Goal: Information Seeking & Learning: Check status

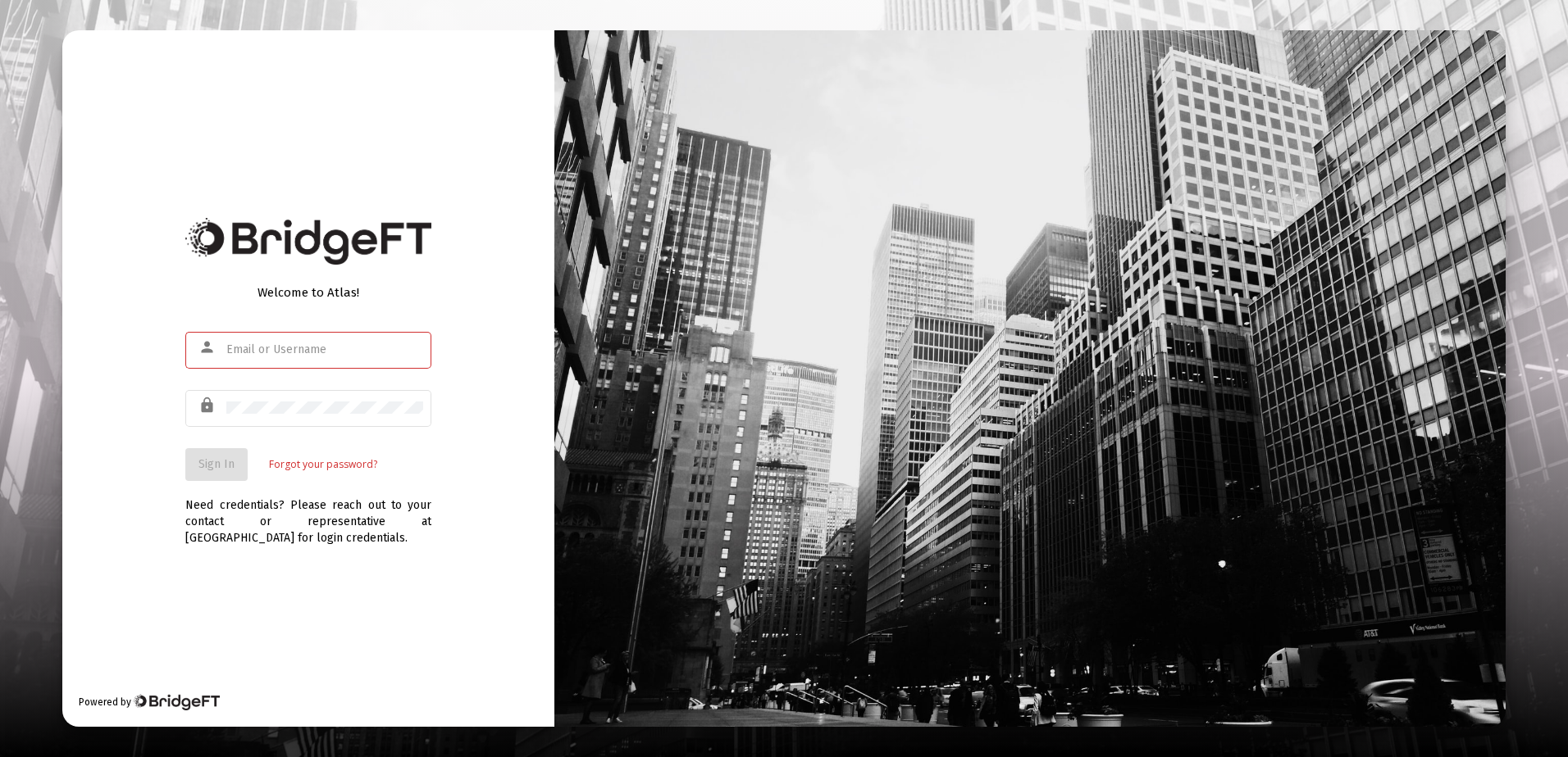
type input "[PERSON_NAME][EMAIL_ADDRESS][DOMAIN_NAME]"
click at [217, 464] on span "Sign In" at bounding box center [216, 464] width 36 height 14
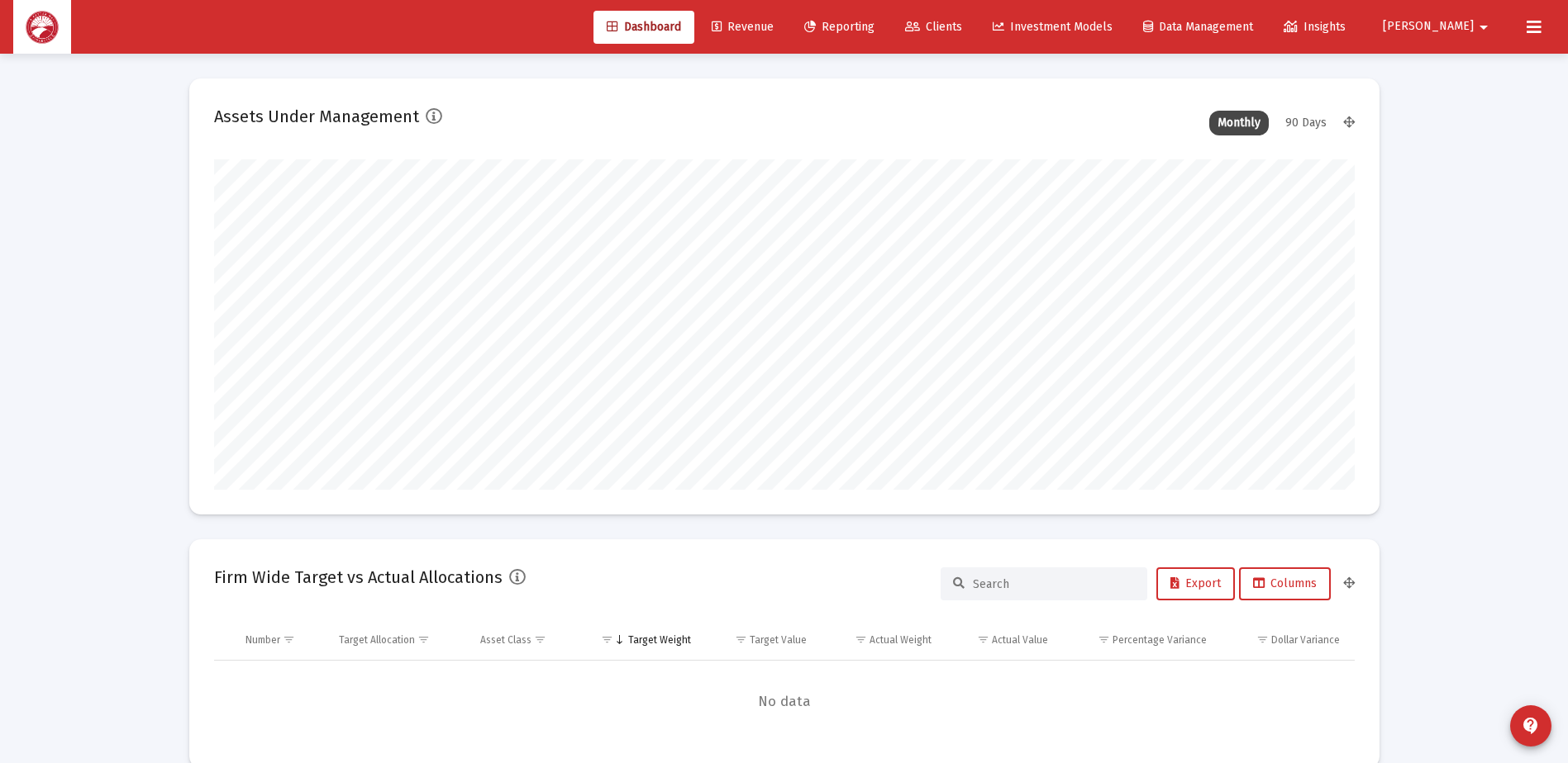
scroll to position [330, 614]
click at [888, 34] on link "Reporting" at bounding box center [839, 27] width 96 height 33
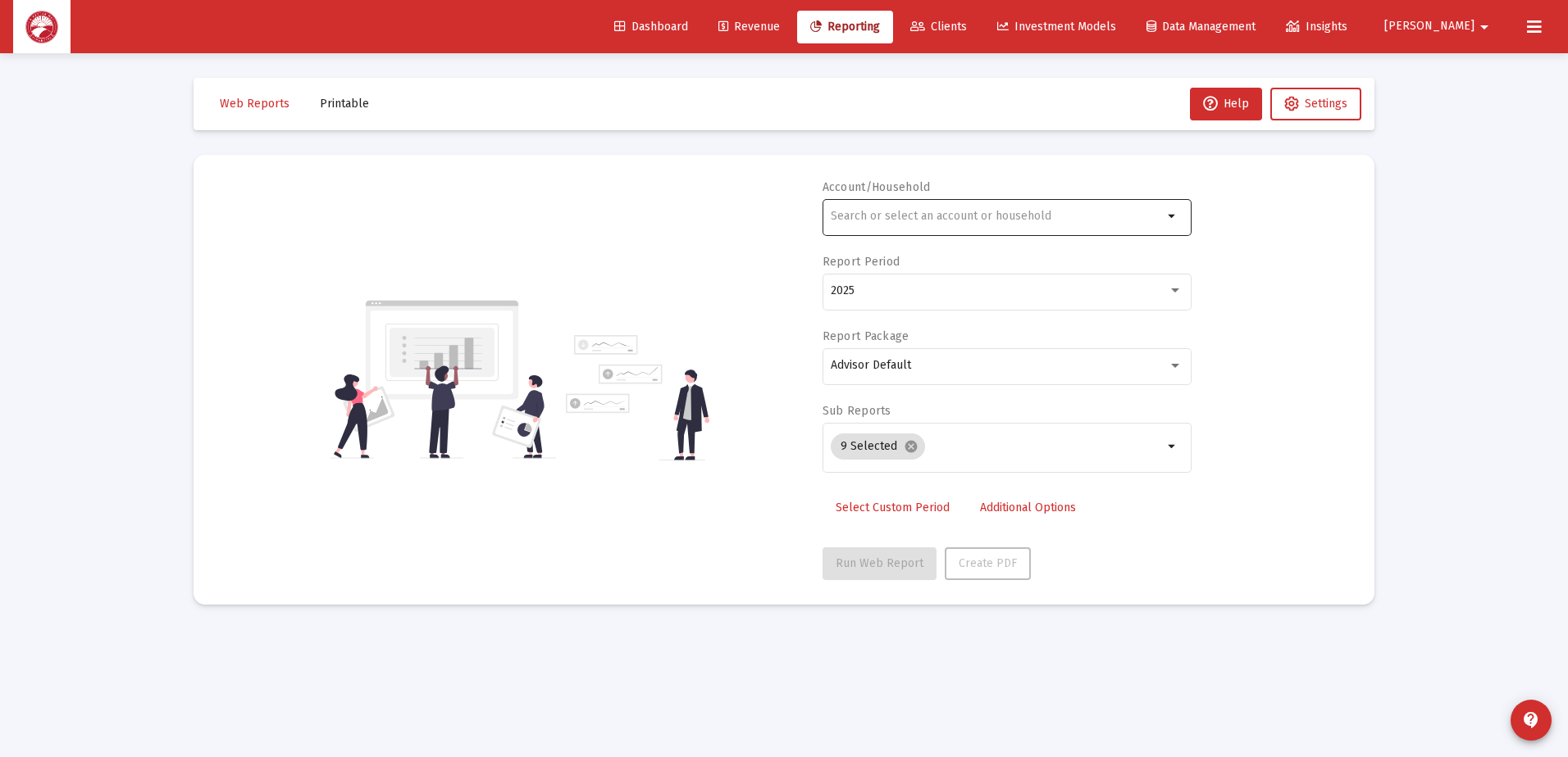
click at [1074, 223] on div at bounding box center [996, 215] width 332 height 40
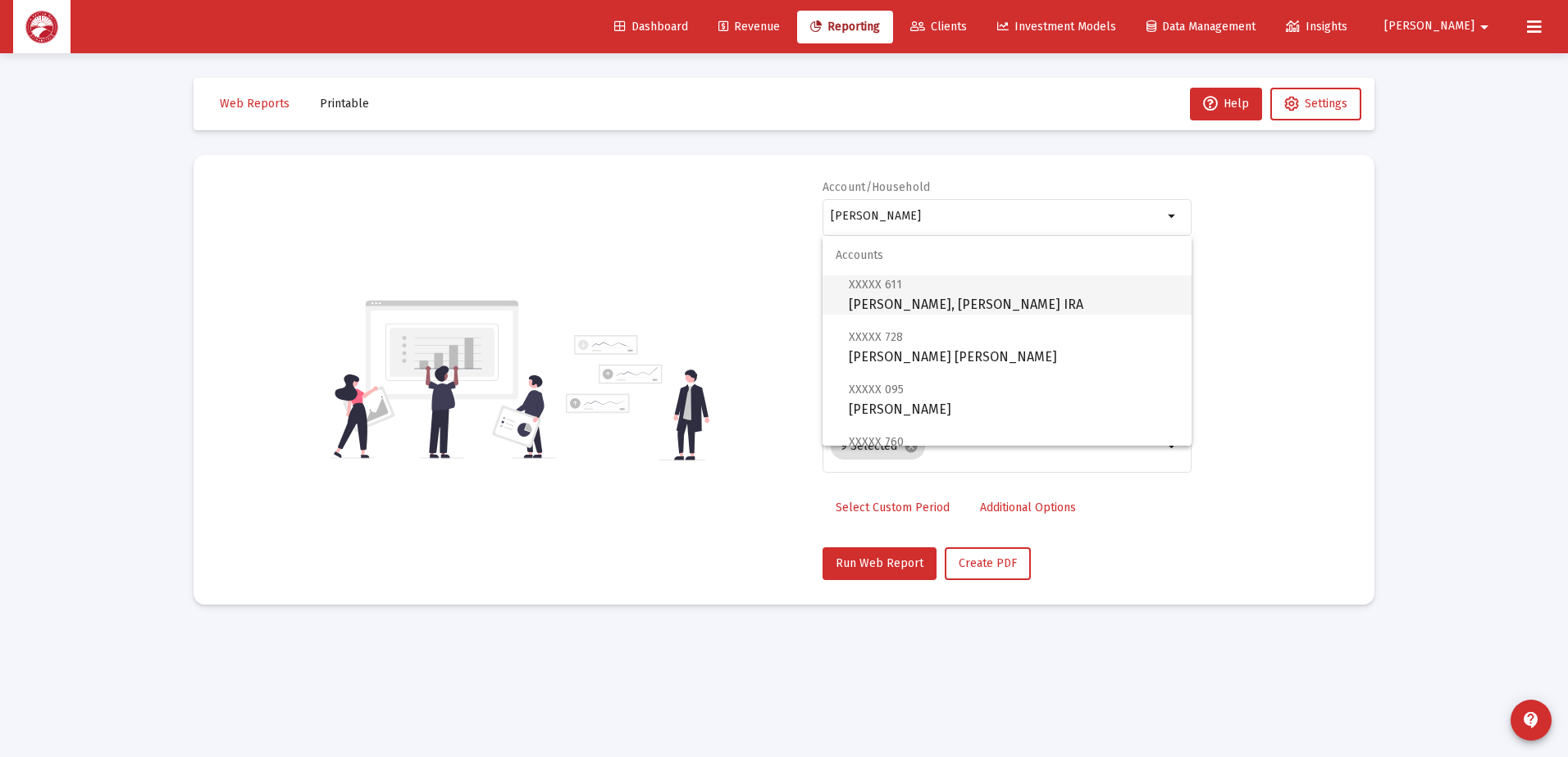
click at [948, 303] on span "XXXXX 611 [PERSON_NAME], [PERSON_NAME] IRA" at bounding box center [1014, 294] width 330 height 40
type input "[PERSON_NAME], [PERSON_NAME] IRA"
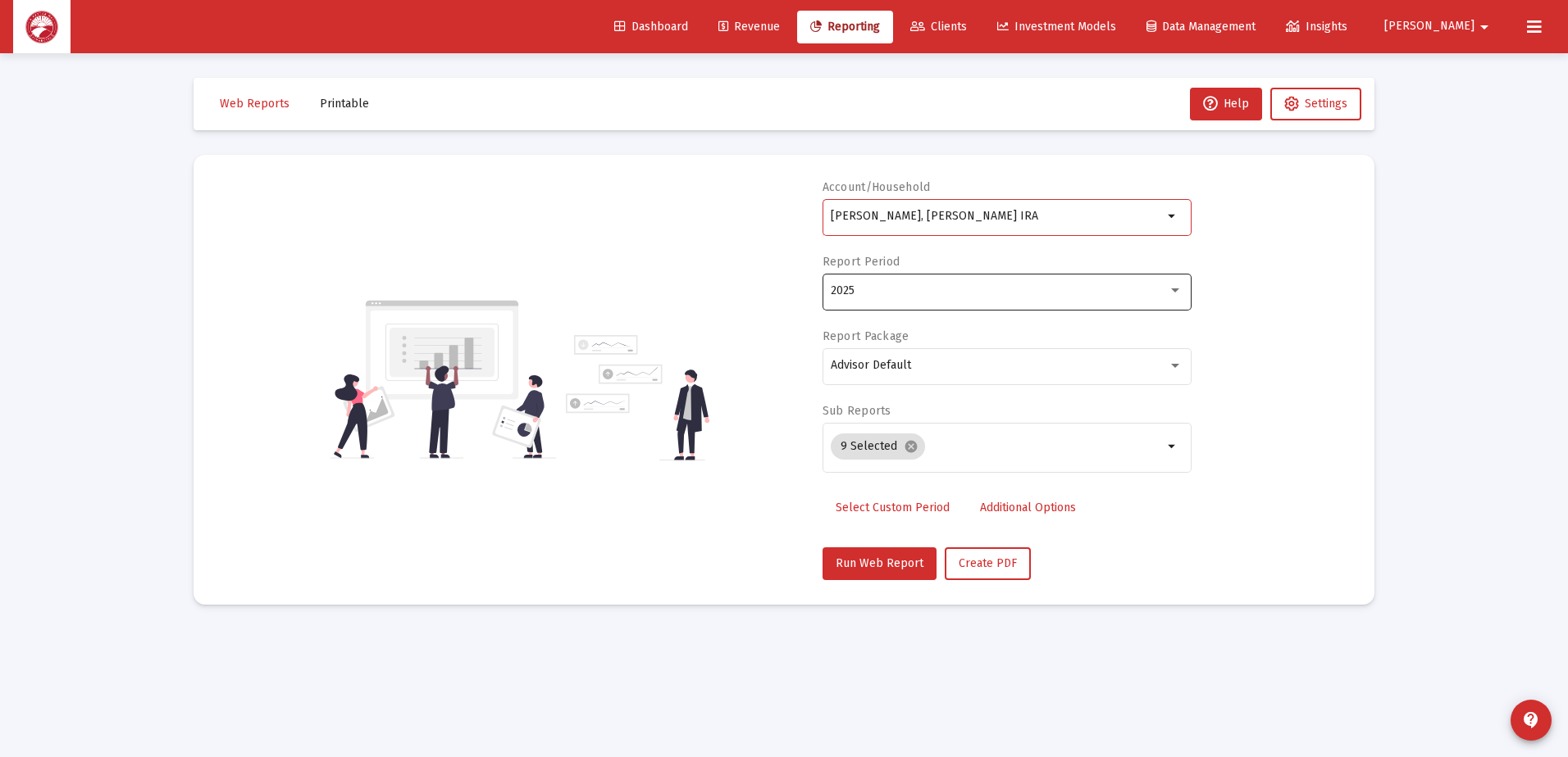
click at [886, 295] on div "2025" at bounding box center [999, 291] width 337 height 13
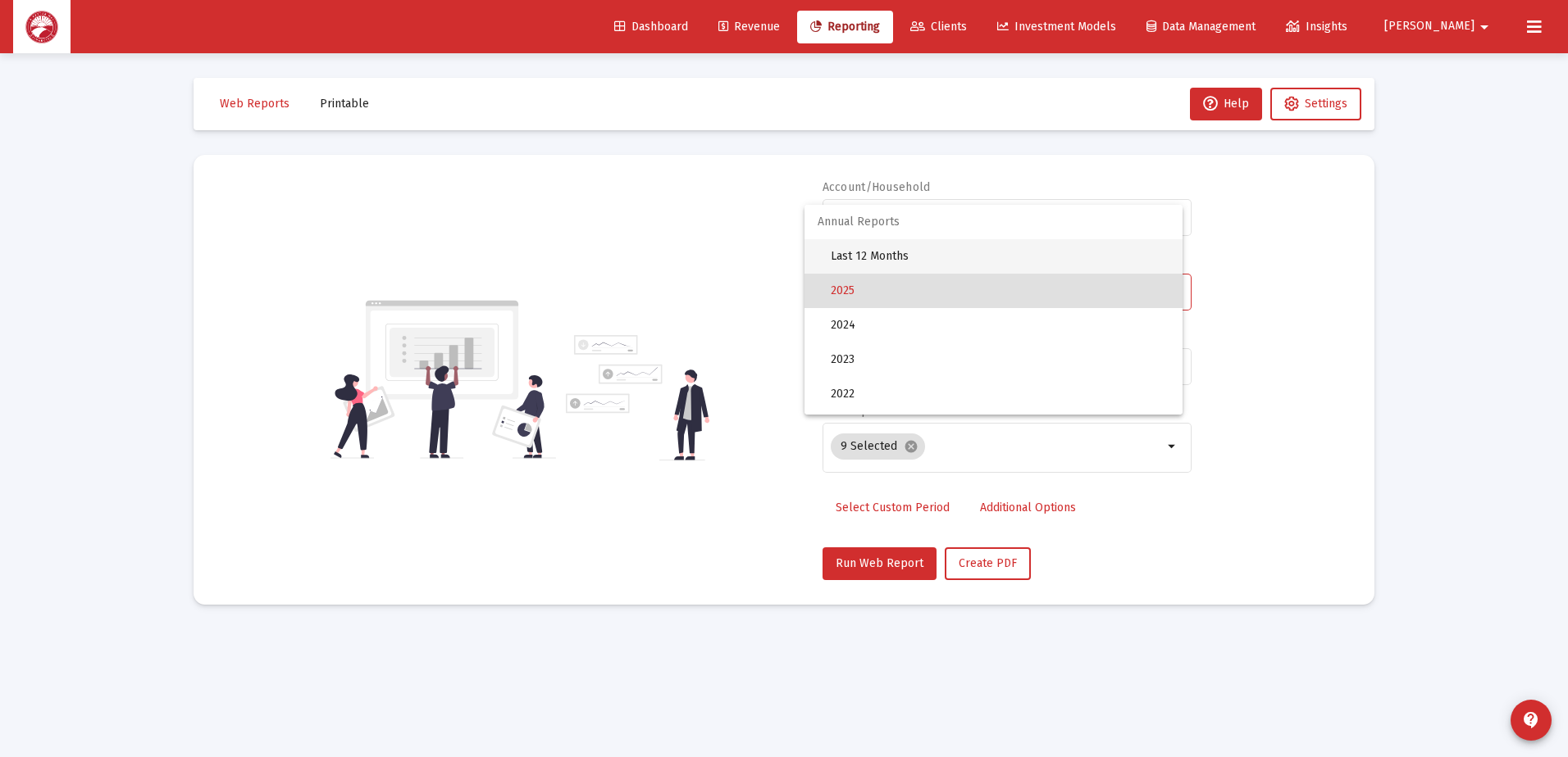
click at [865, 256] on span "Last 12 Months" at bounding box center [1000, 256] width 339 height 34
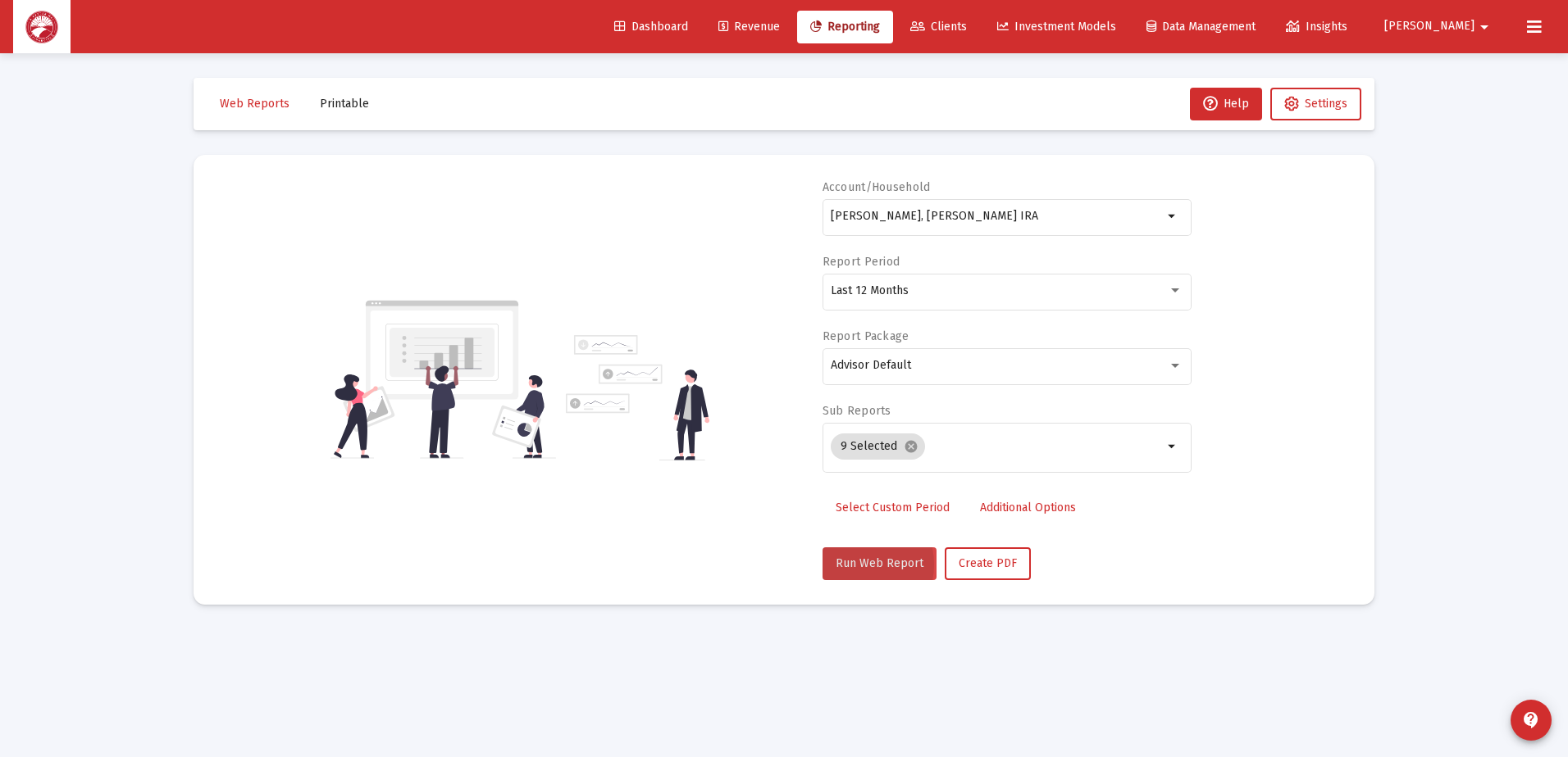
click at [851, 565] on span "Run Web Report" at bounding box center [879, 563] width 87 height 14
select select "View all"
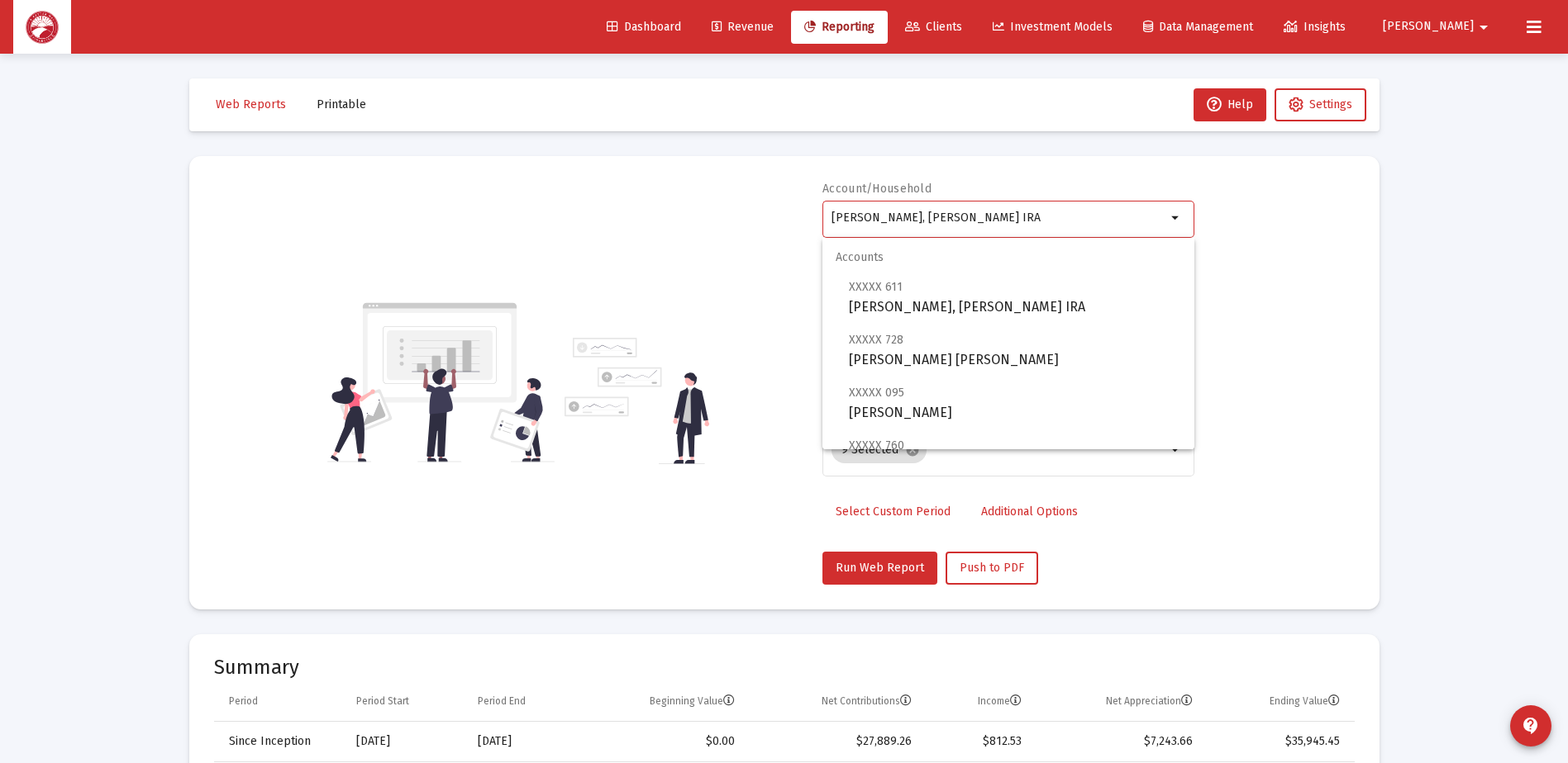
click at [1164, 222] on input "[PERSON_NAME], [PERSON_NAME] IRA" at bounding box center [998, 218] width 335 height 13
click at [1089, 361] on span "XXXXX 728 [PERSON_NAME] [PERSON_NAME]" at bounding box center [1015, 350] width 332 height 40
type input "[PERSON_NAME] [PERSON_NAME]"
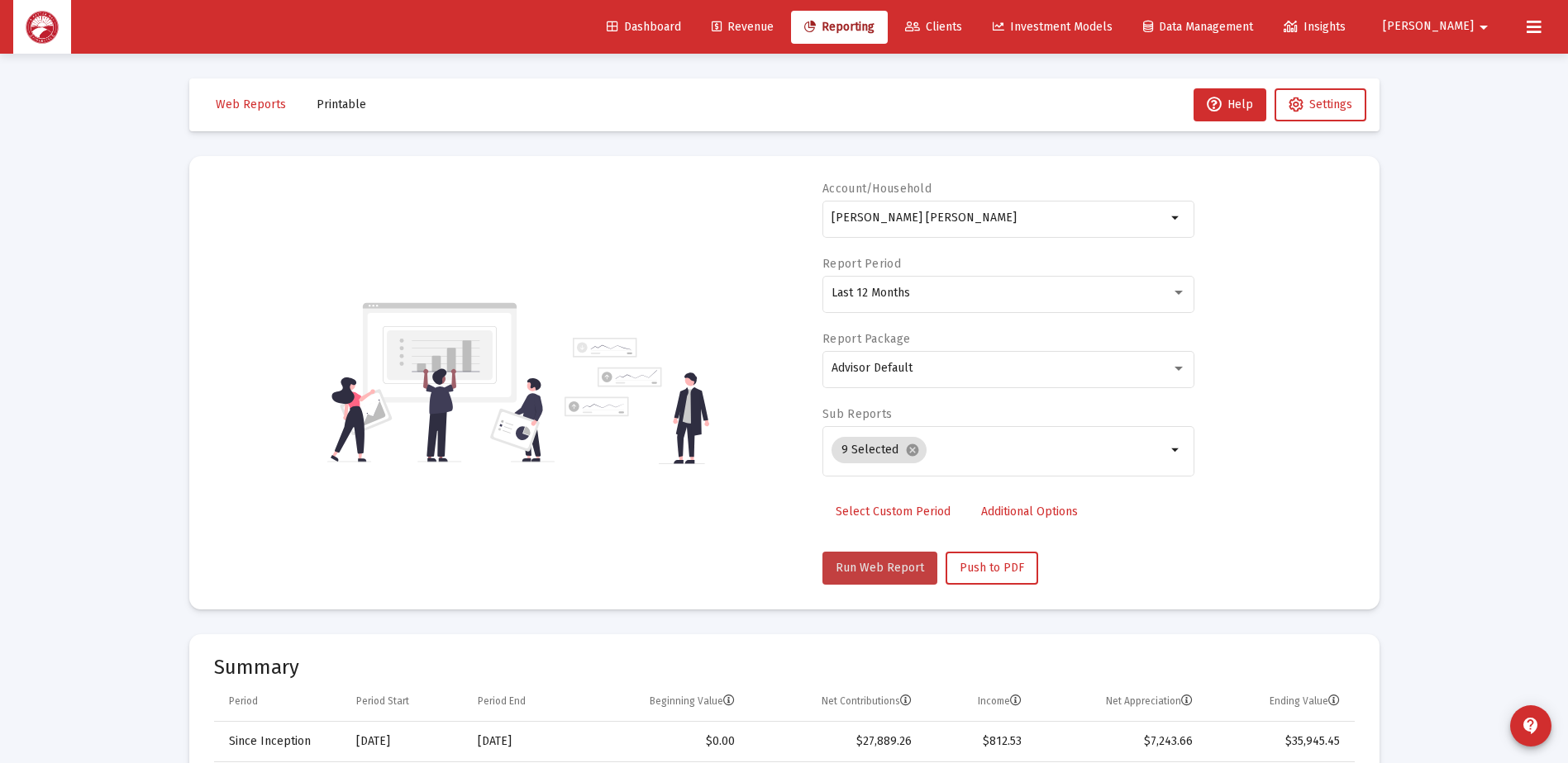
click at [885, 564] on span "Run Web Report" at bounding box center [879, 568] width 88 height 14
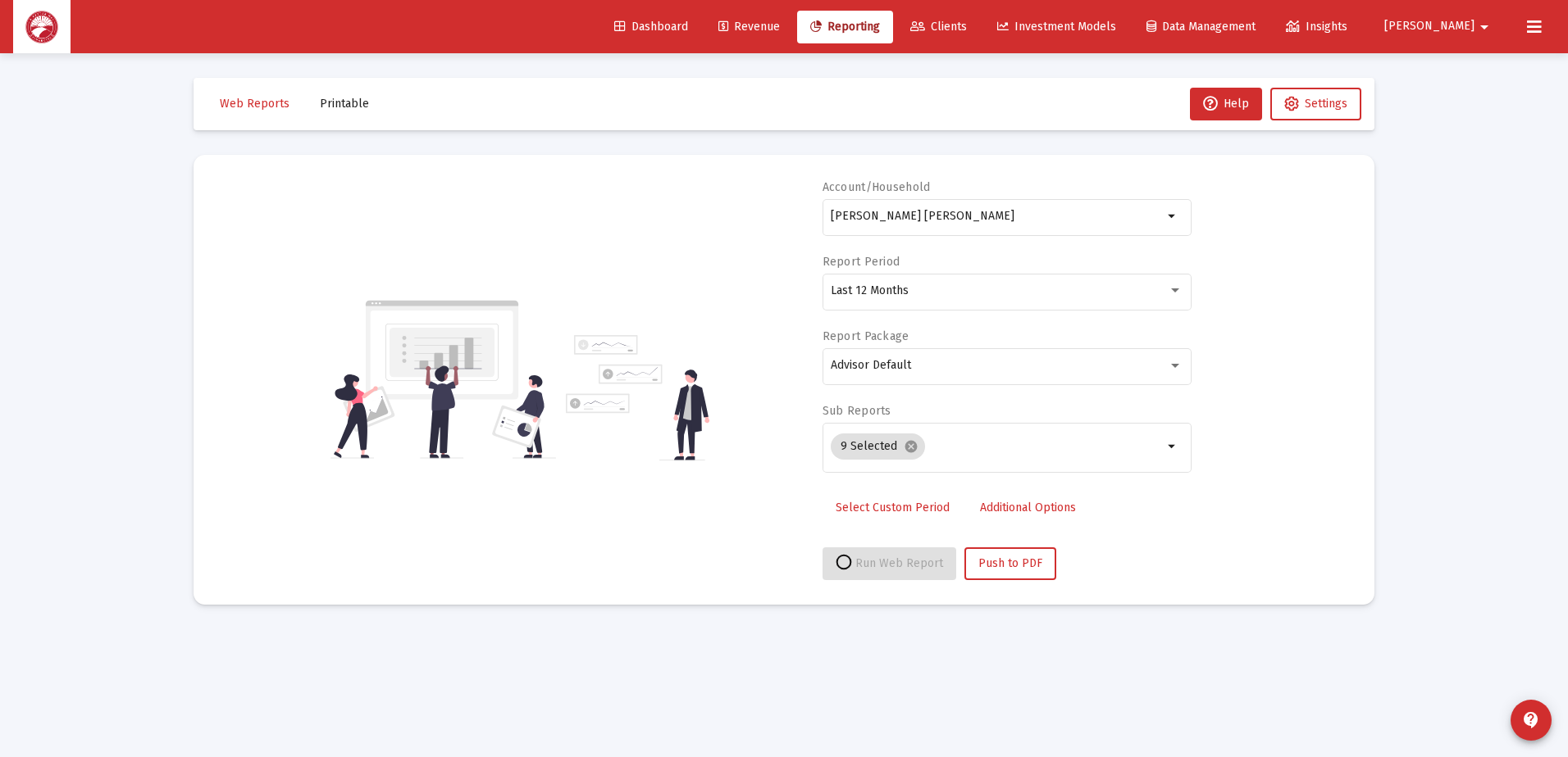
select select "View all"
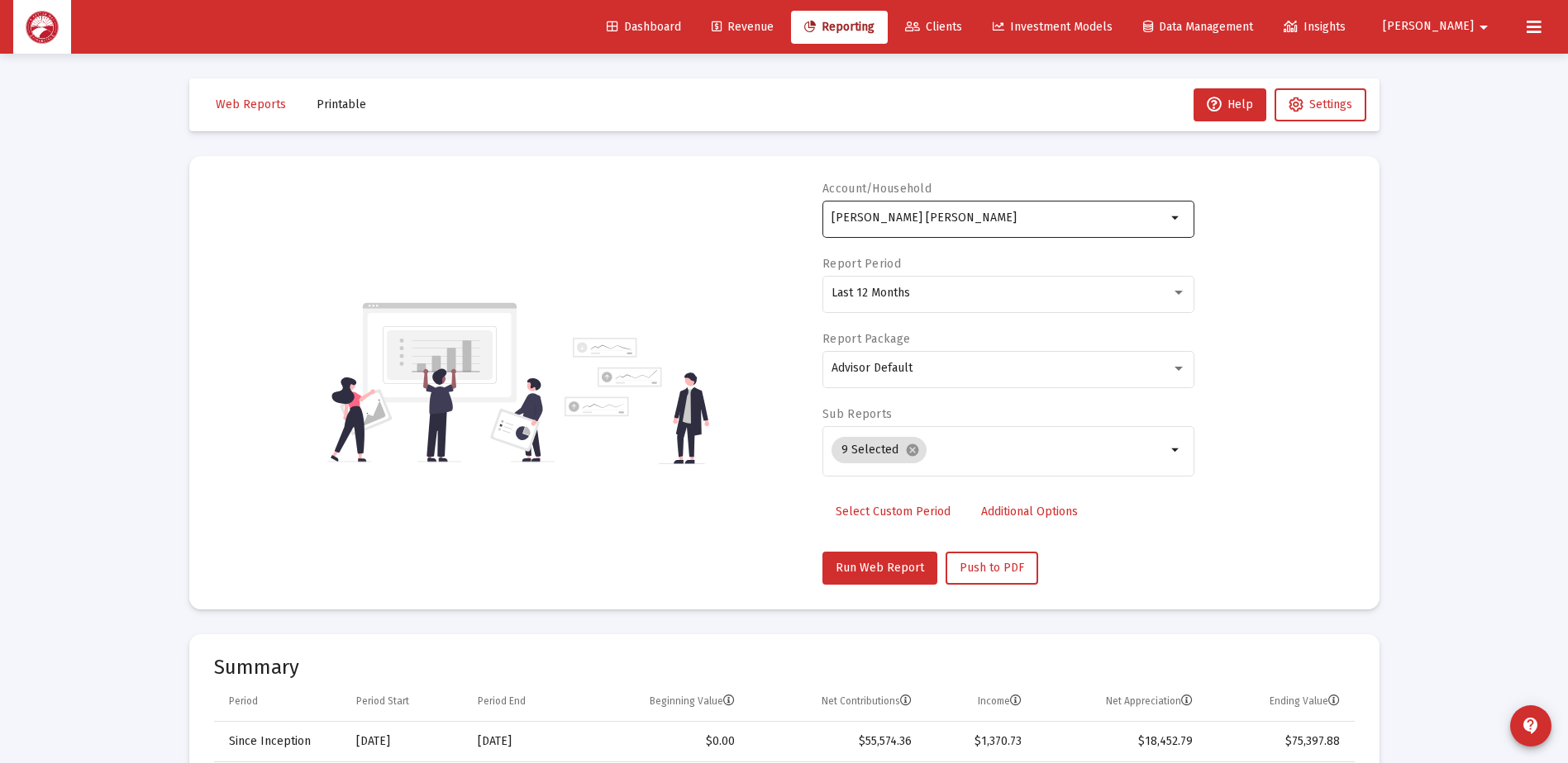
click at [1014, 230] on div "[PERSON_NAME] [PERSON_NAME]" at bounding box center [998, 217] width 335 height 40
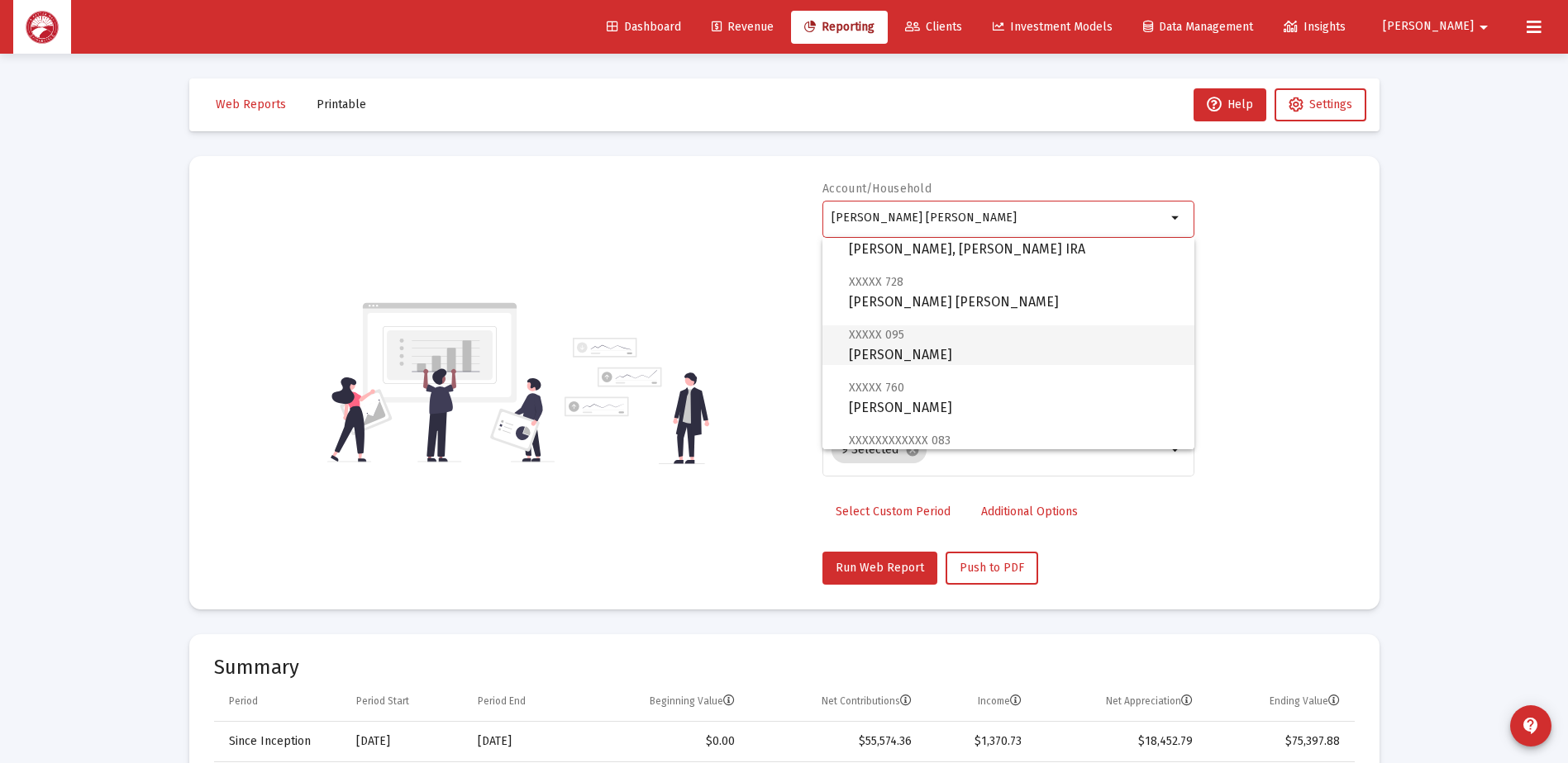
scroll to position [83, 0]
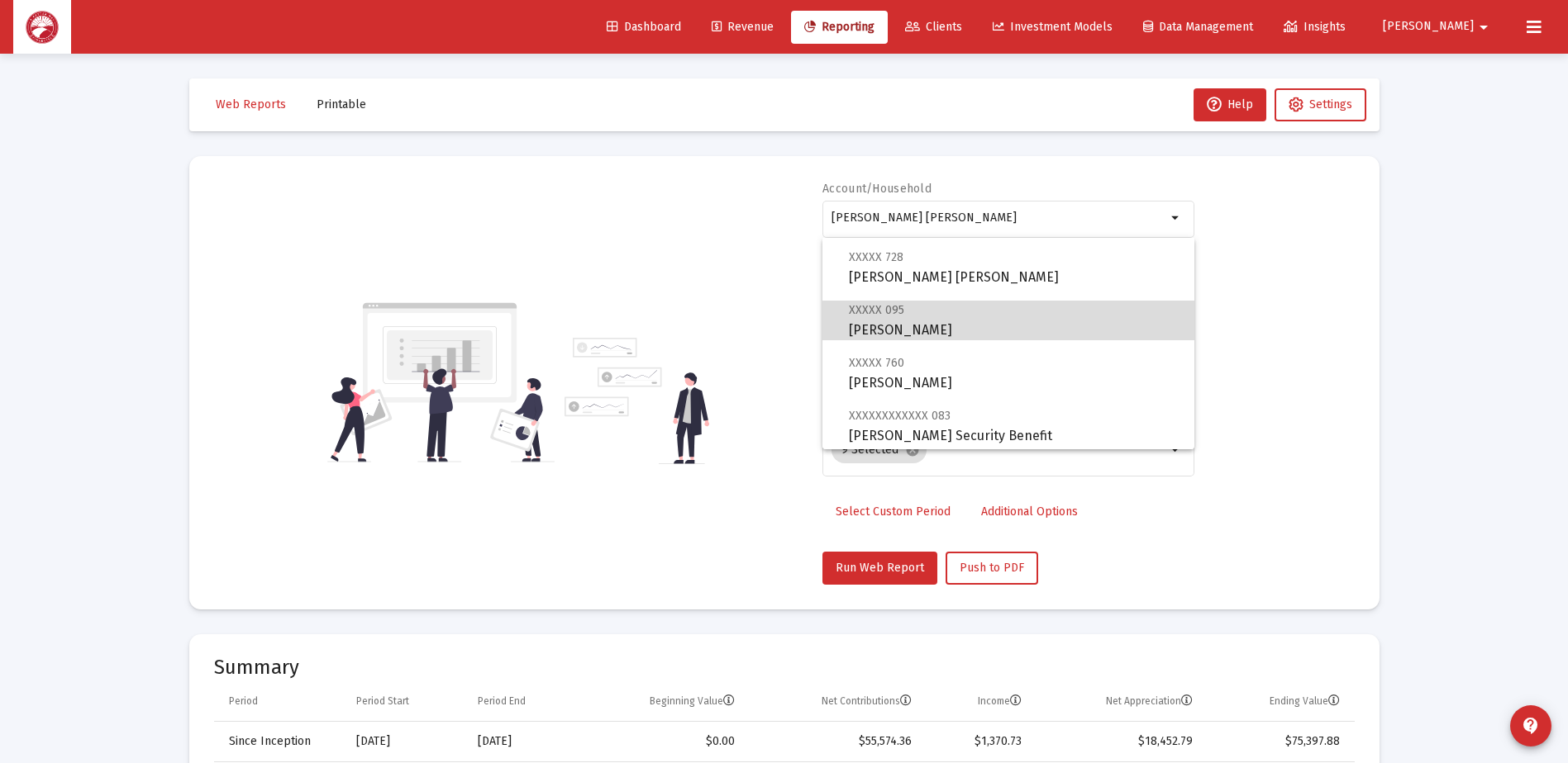
click at [1013, 327] on span "XXXXX 095 [PERSON_NAME]" at bounding box center [1015, 320] width 332 height 40
type input "[PERSON_NAME]"
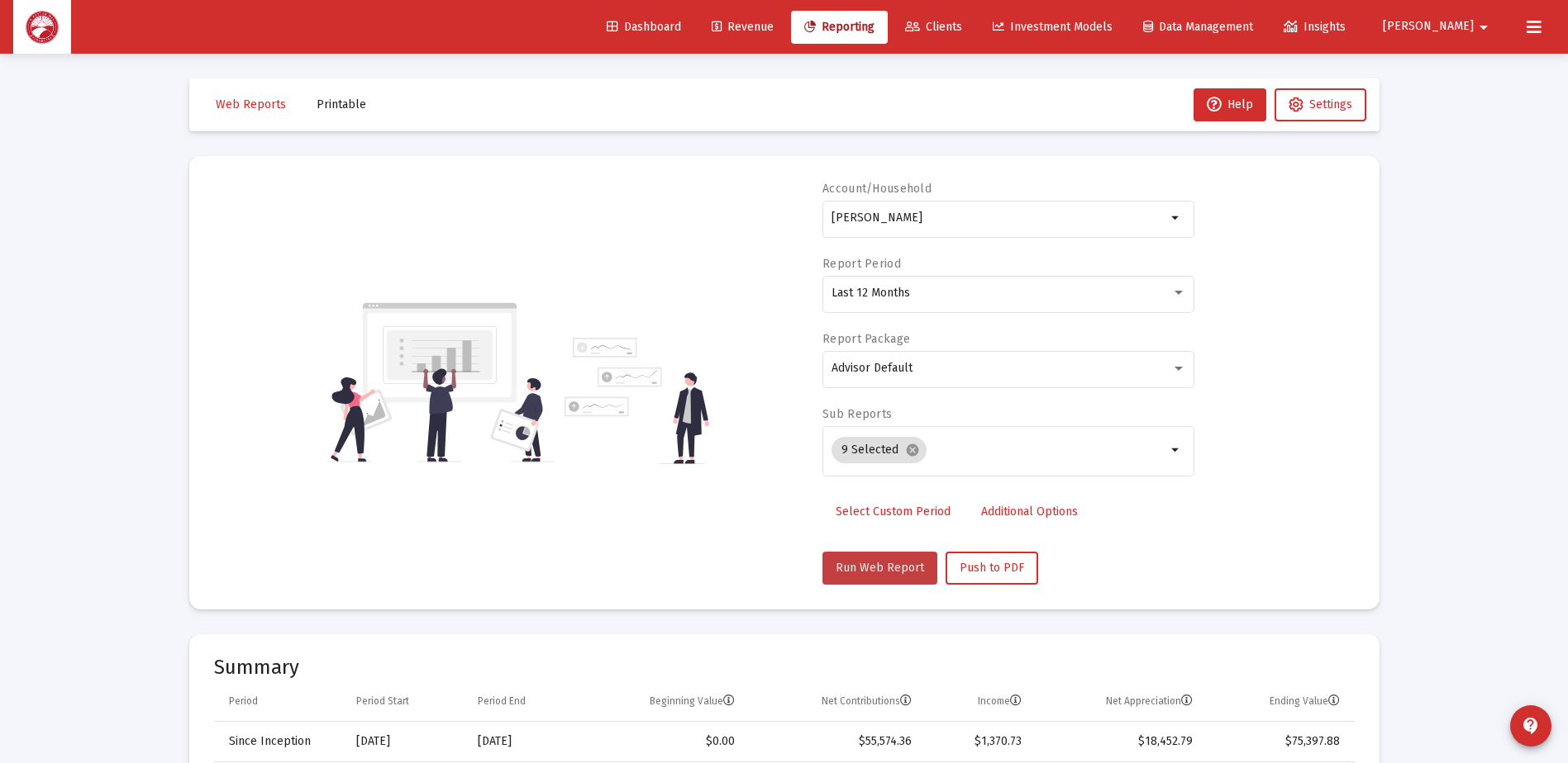
click at [897, 560] on button "Run Web Report" at bounding box center [879, 568] width 115 height 33
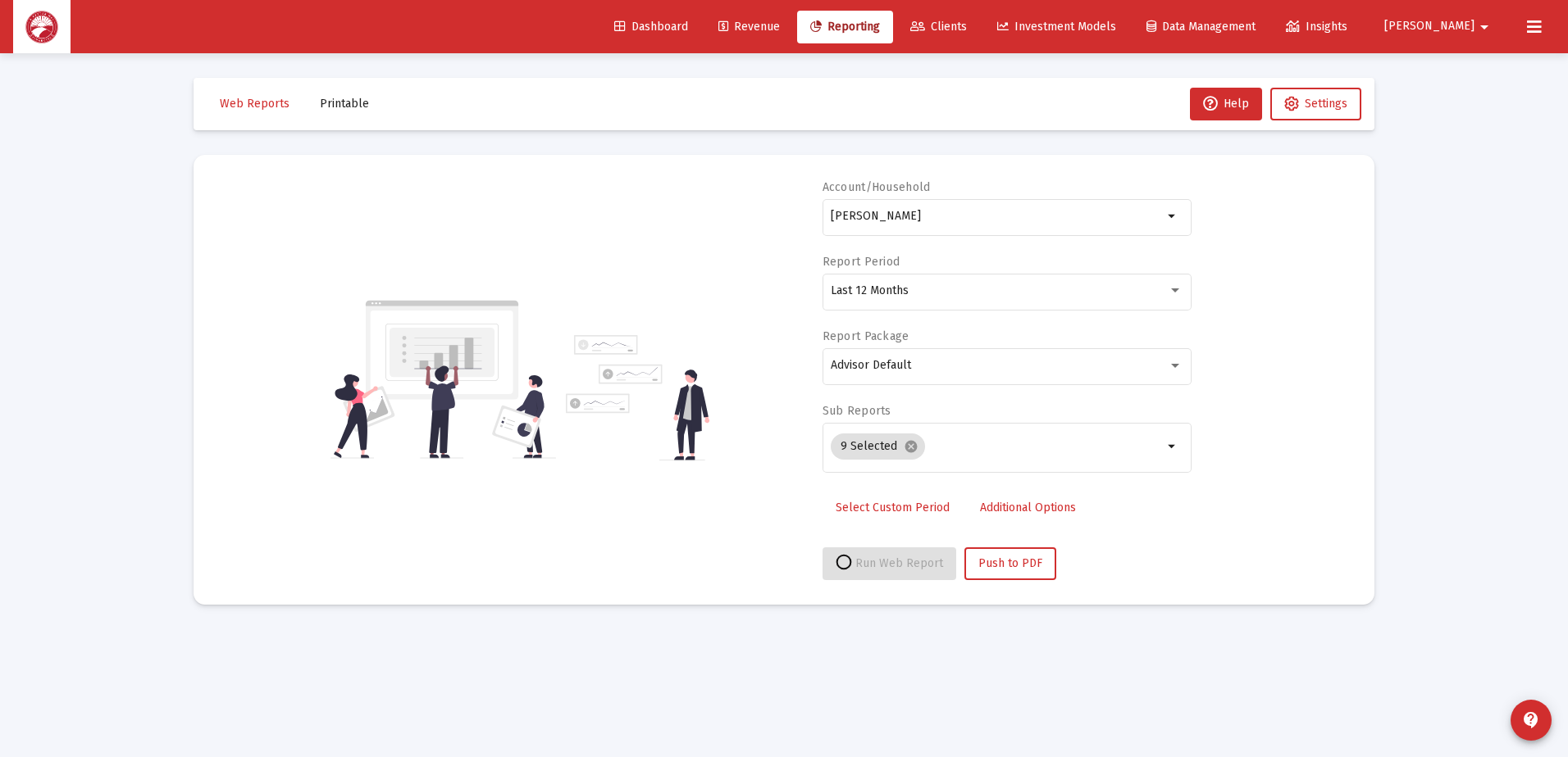
select select "View all"
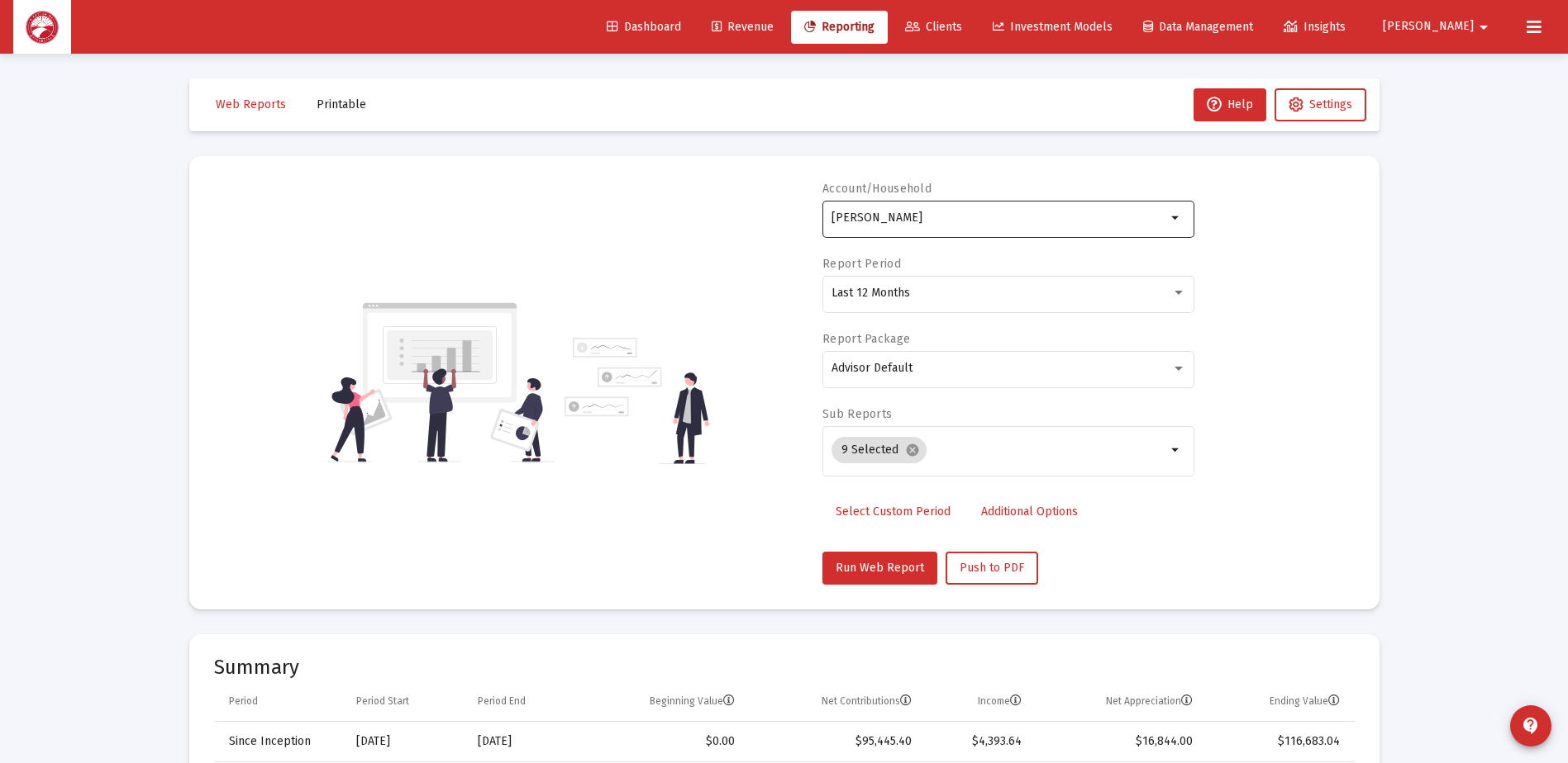
click at [1037, 212] on input "[PERSON_NAME]" at bounding box center [998, 218] width 335 height 13
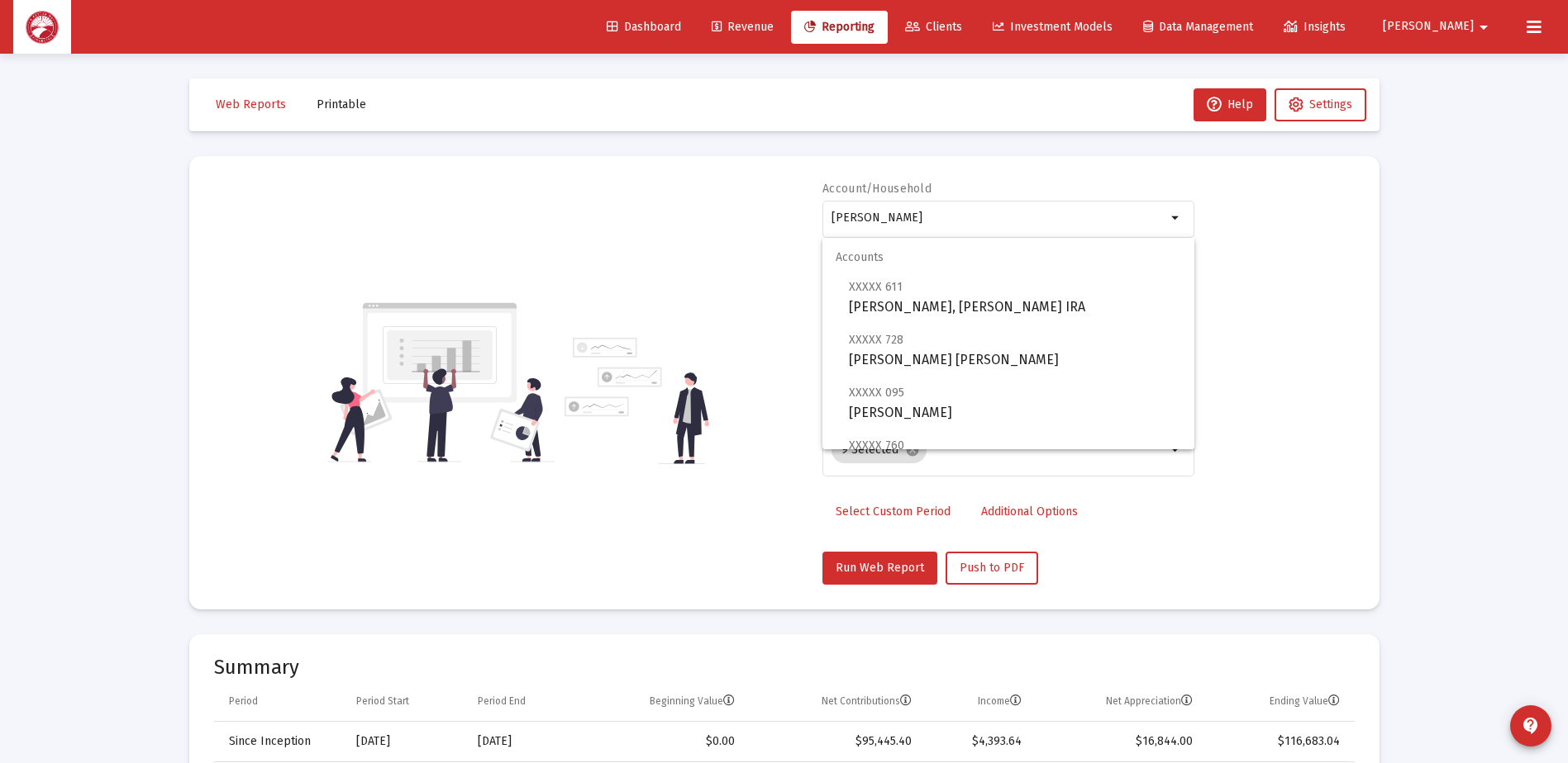
click at [1239, 375] on div "Account/[PERSON_NAME] arrow_drop_down Report Period Last 12 Months Report Packa…" at bounding box center [784, 383] width 1141 height 404
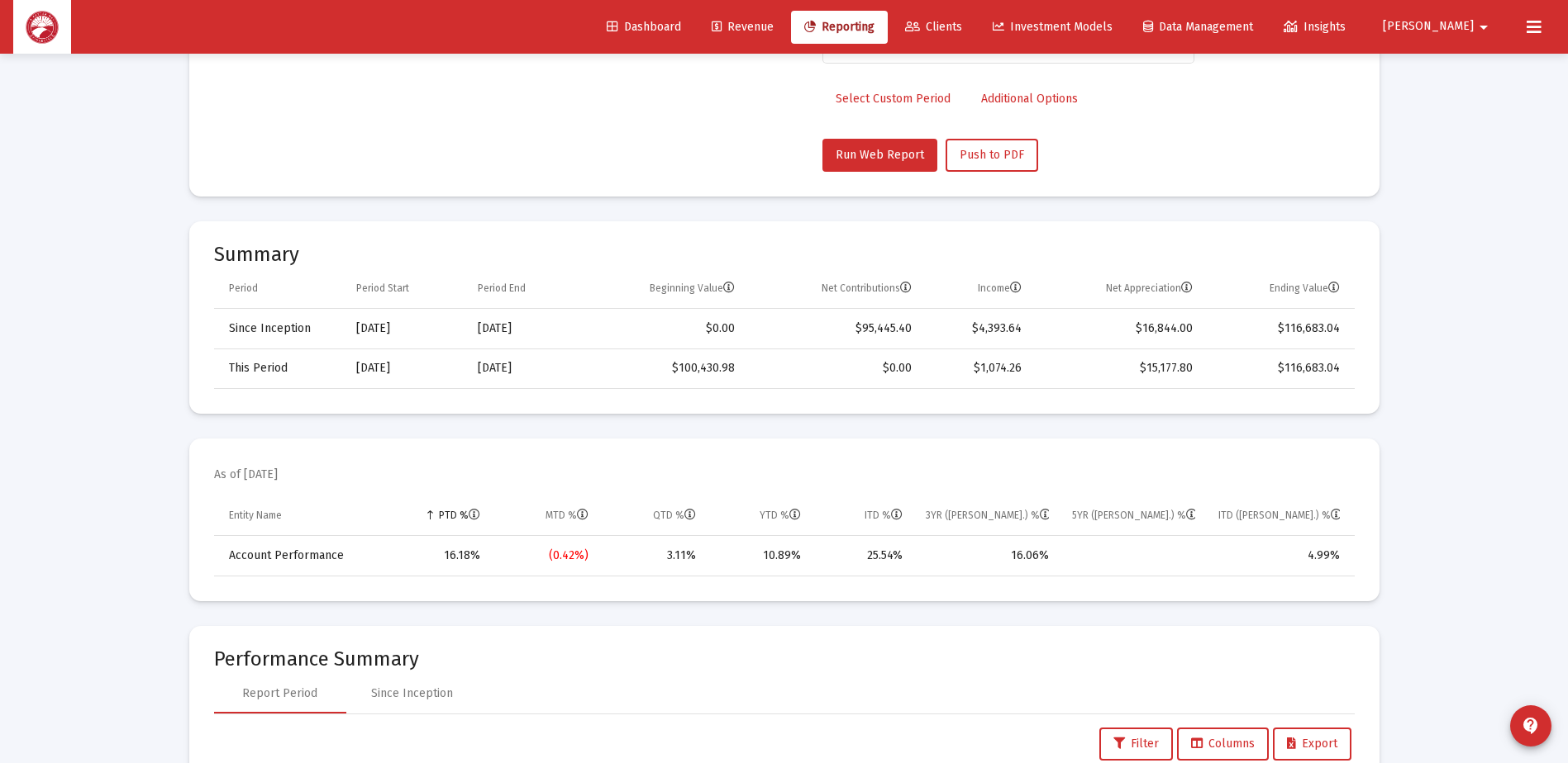
scroll to position [0, 0]
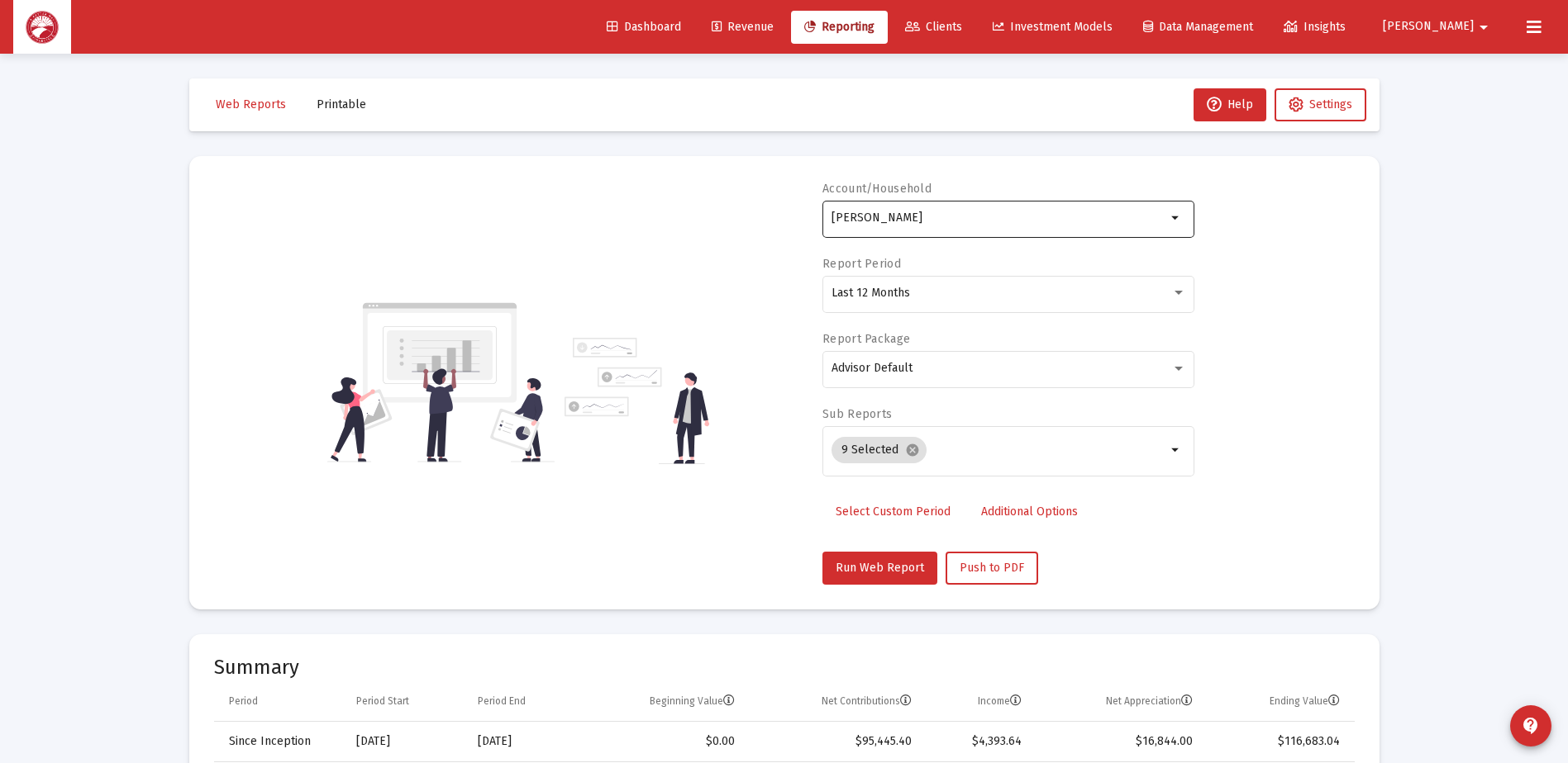
click at [1017, 229] on div "[PERSON_NAME]" at bounding box center [998, 217] width 335 height 40
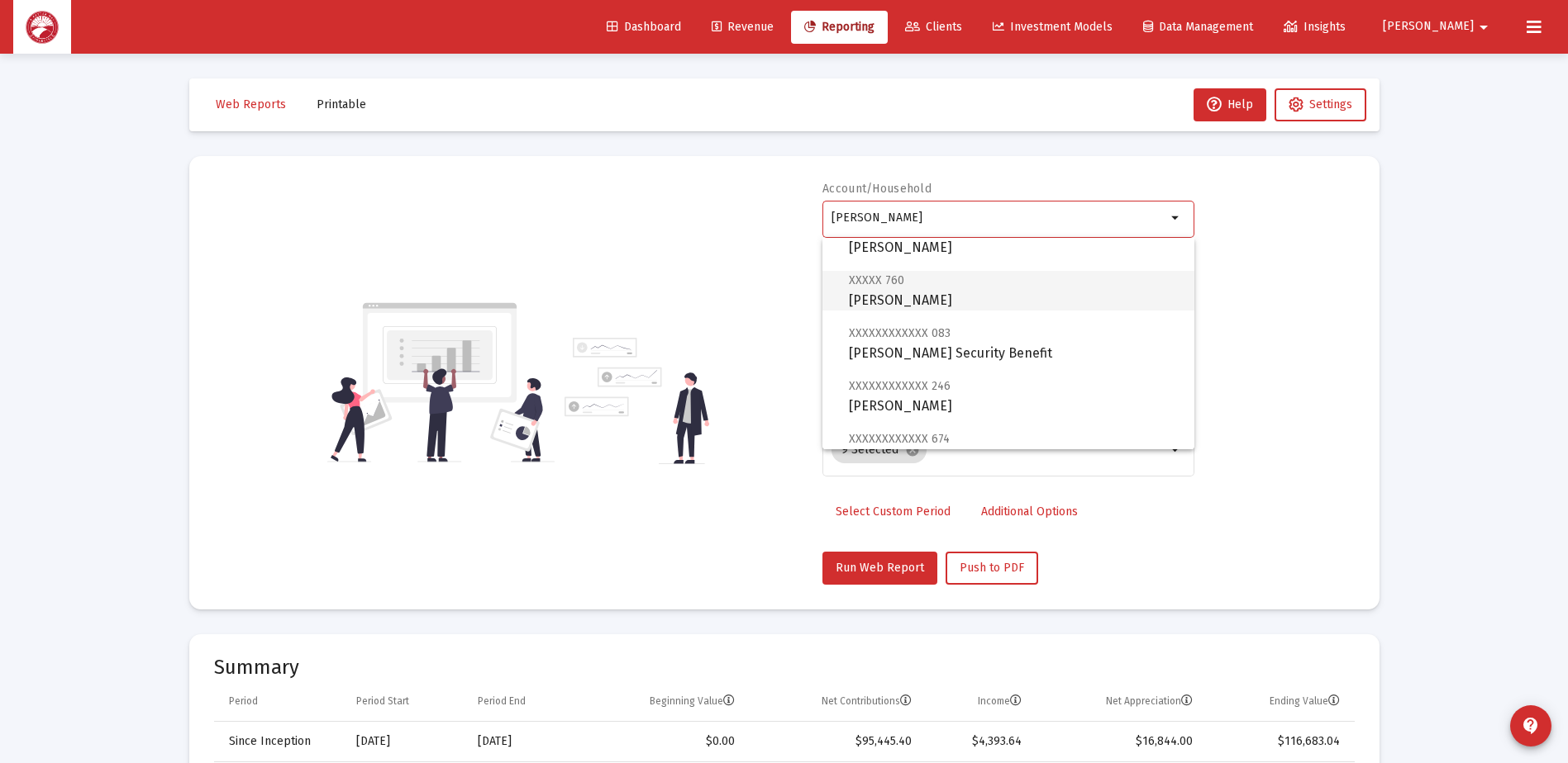
scroll to position [83, 0]
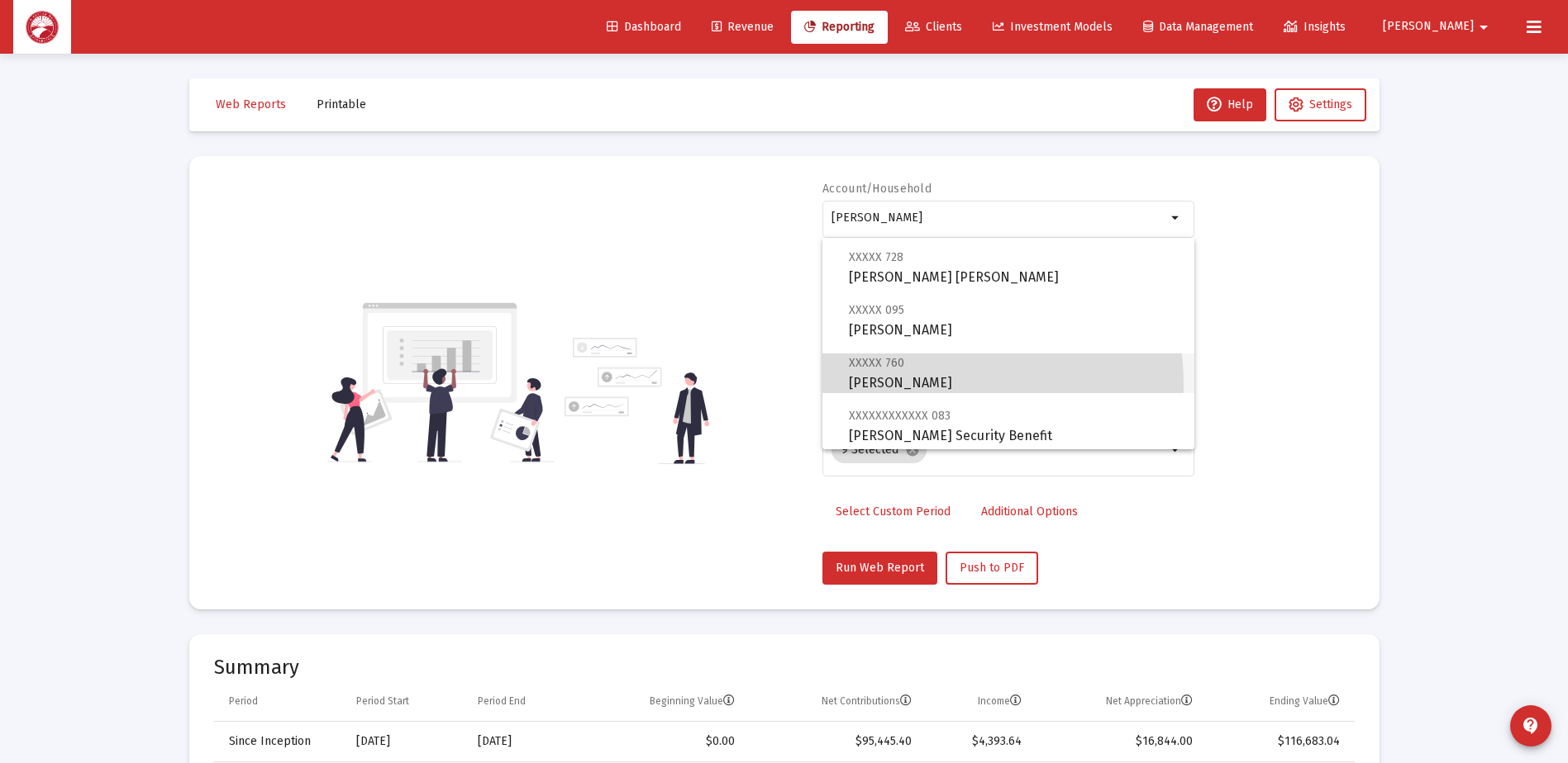
click at [925, 384] on span "XXXXX 760 [PERSON_NAME]" at bounding box center [1015, 373] width 332 height 40
type input "[PERSON_NAME]"
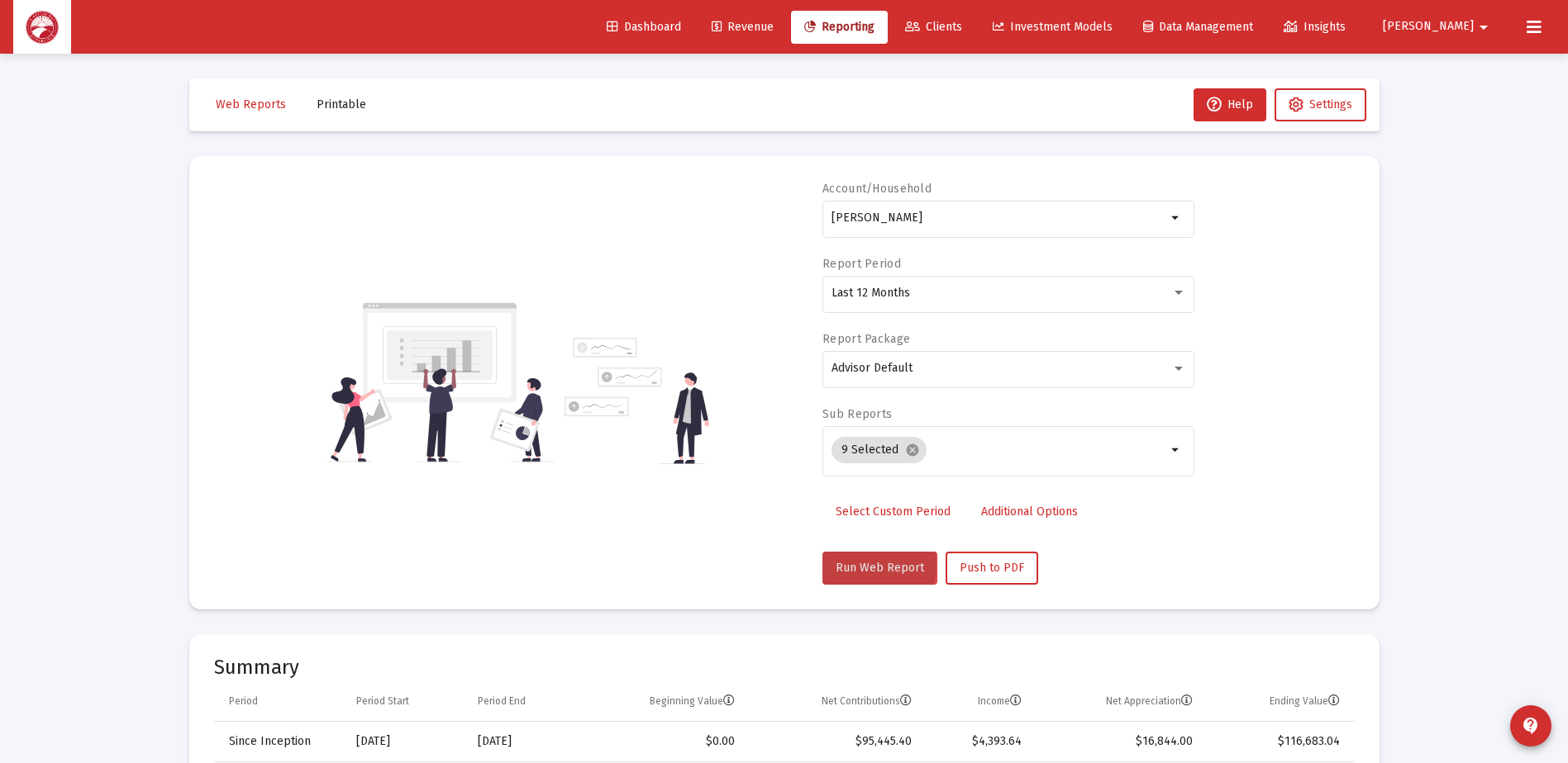
click at [863, 563] on span "Run Web Report" at bounding box center [879, 568] width 88 height 14
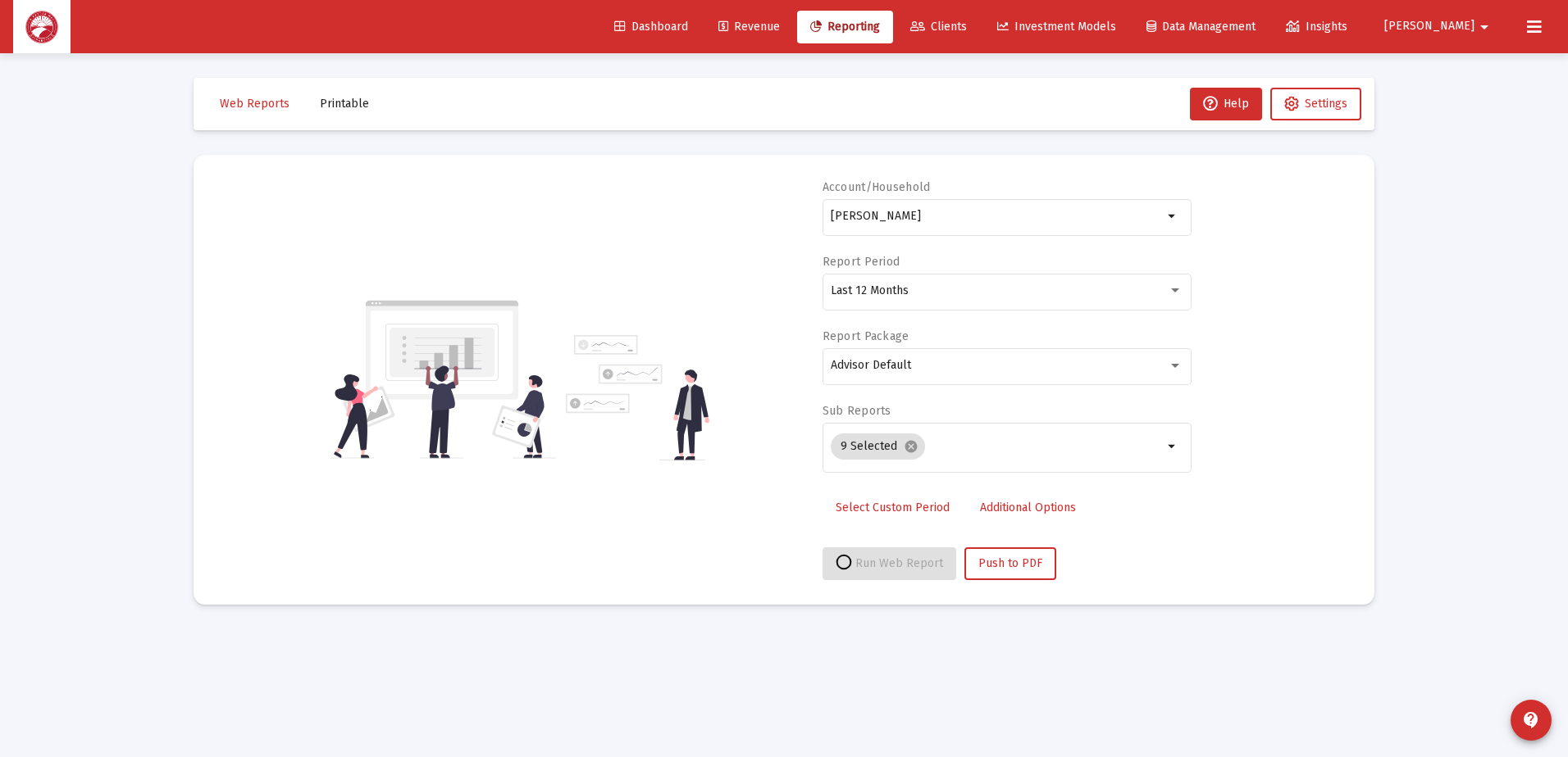
select select "View all"
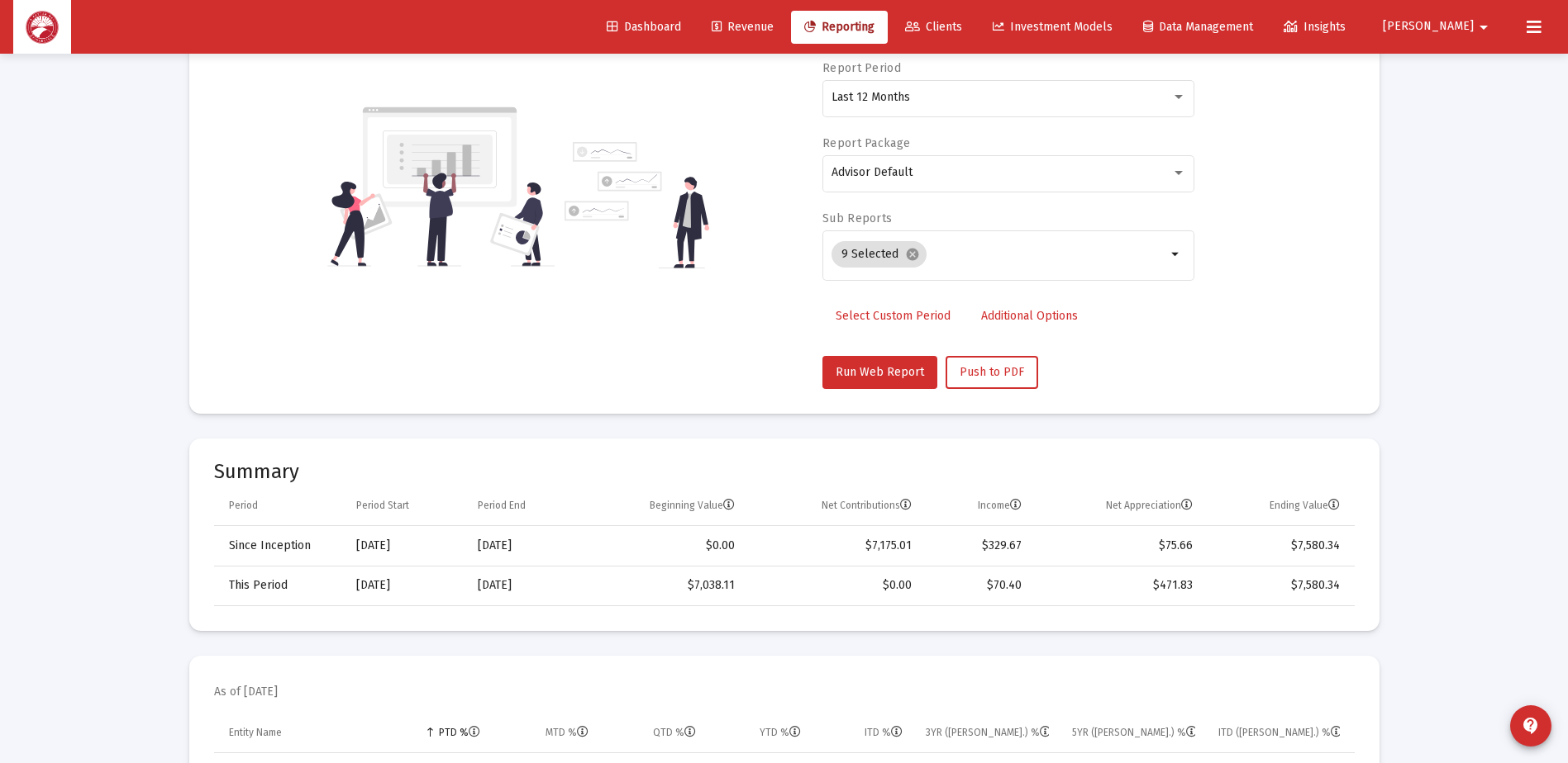
scroll to position [0, 0]
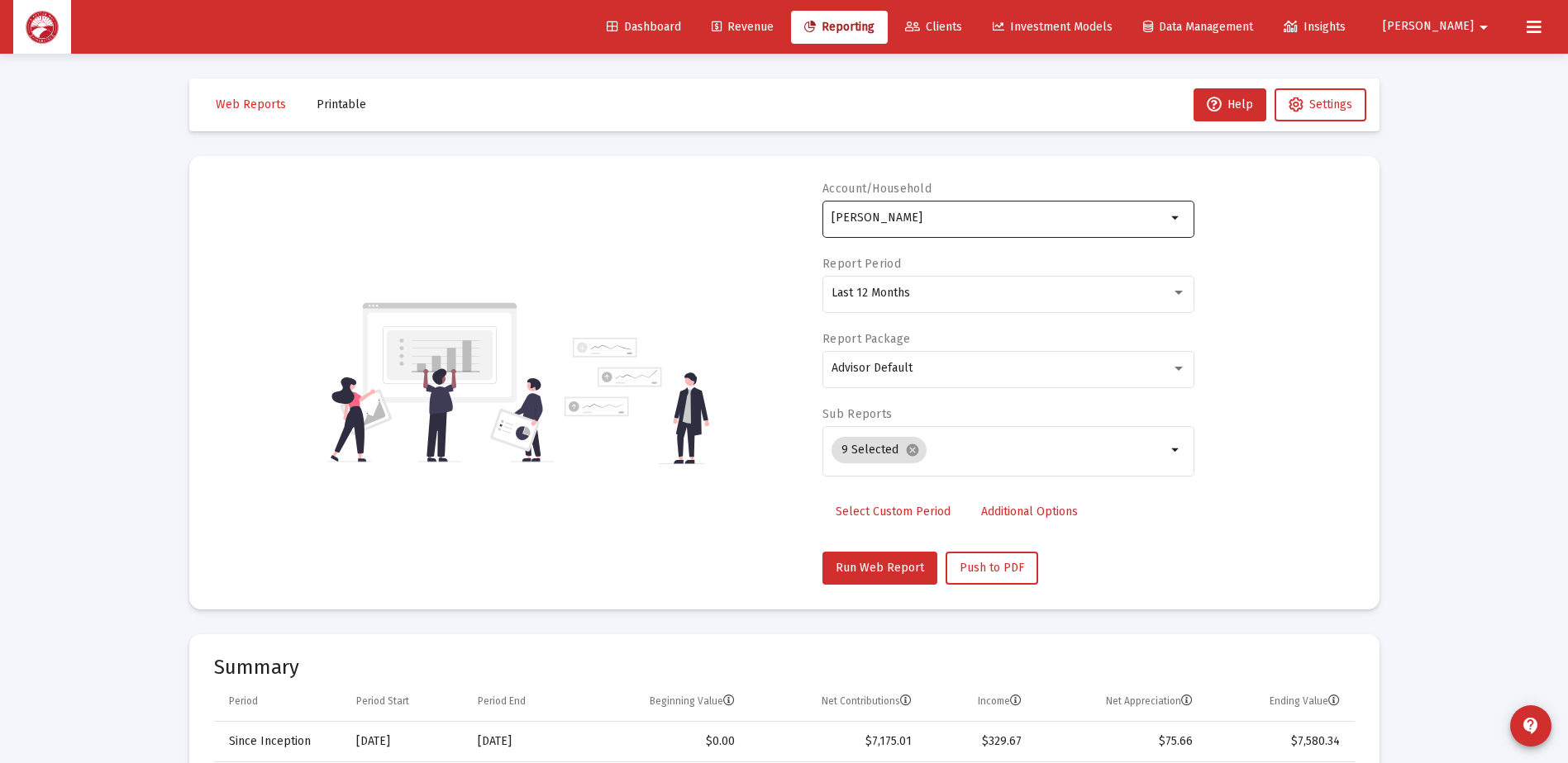
click at [1009, 232] on div "[PERSON_NAME]" at bounding box center [998, 217] width 335 height 40
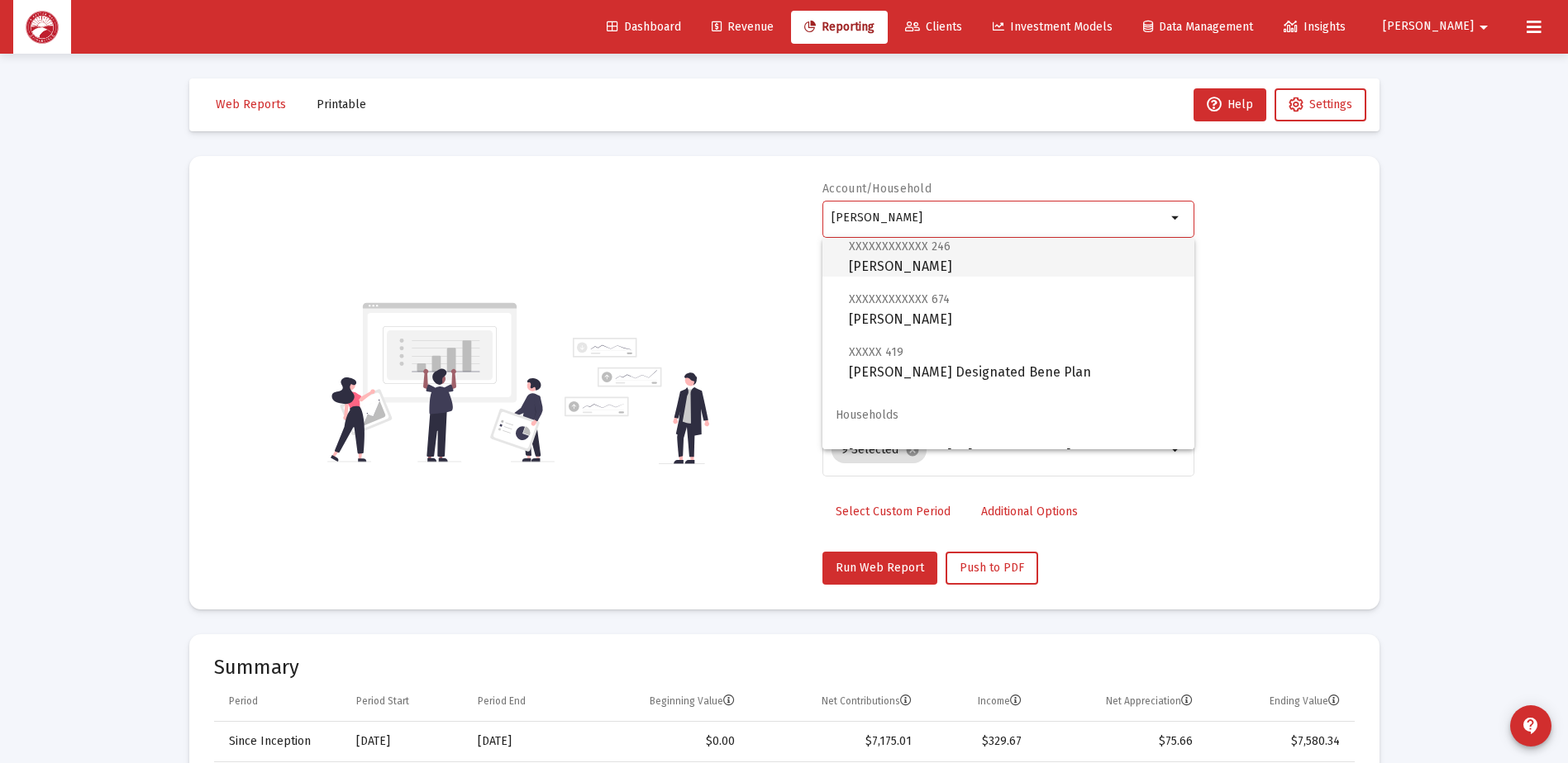
scroll to position [330, 0]
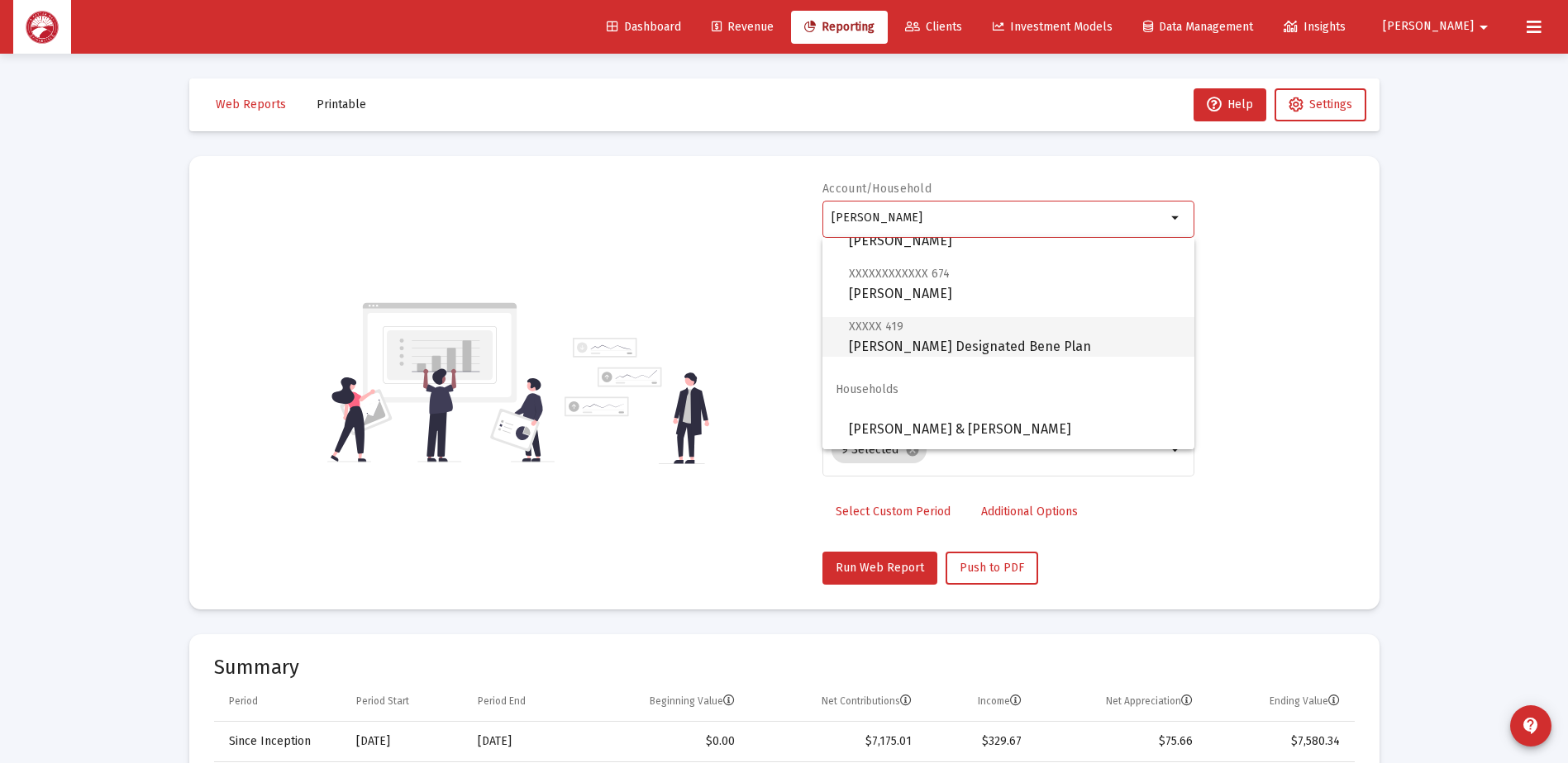
click at [1016, 351] on span "XXXXX 419 [PERSON_NAME] Designated Bene Plan" at bounding box center [1015, 336] width 332 height 40
type input "[PERSON_NAME] Designated Bene Plan"
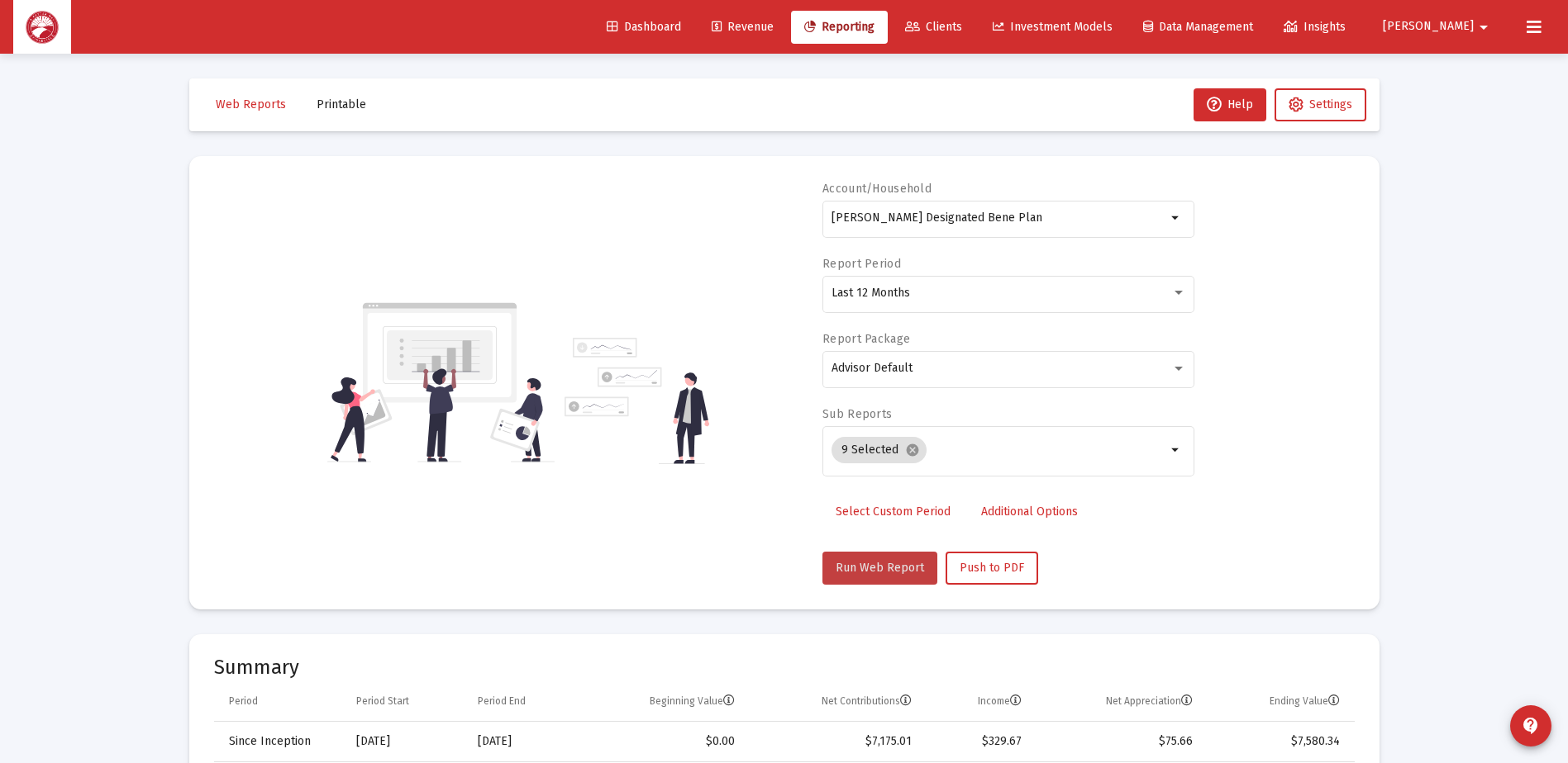
click at [883, 560] on button "Run Web Report" at bounding box center [879, 568] width 115 height 33
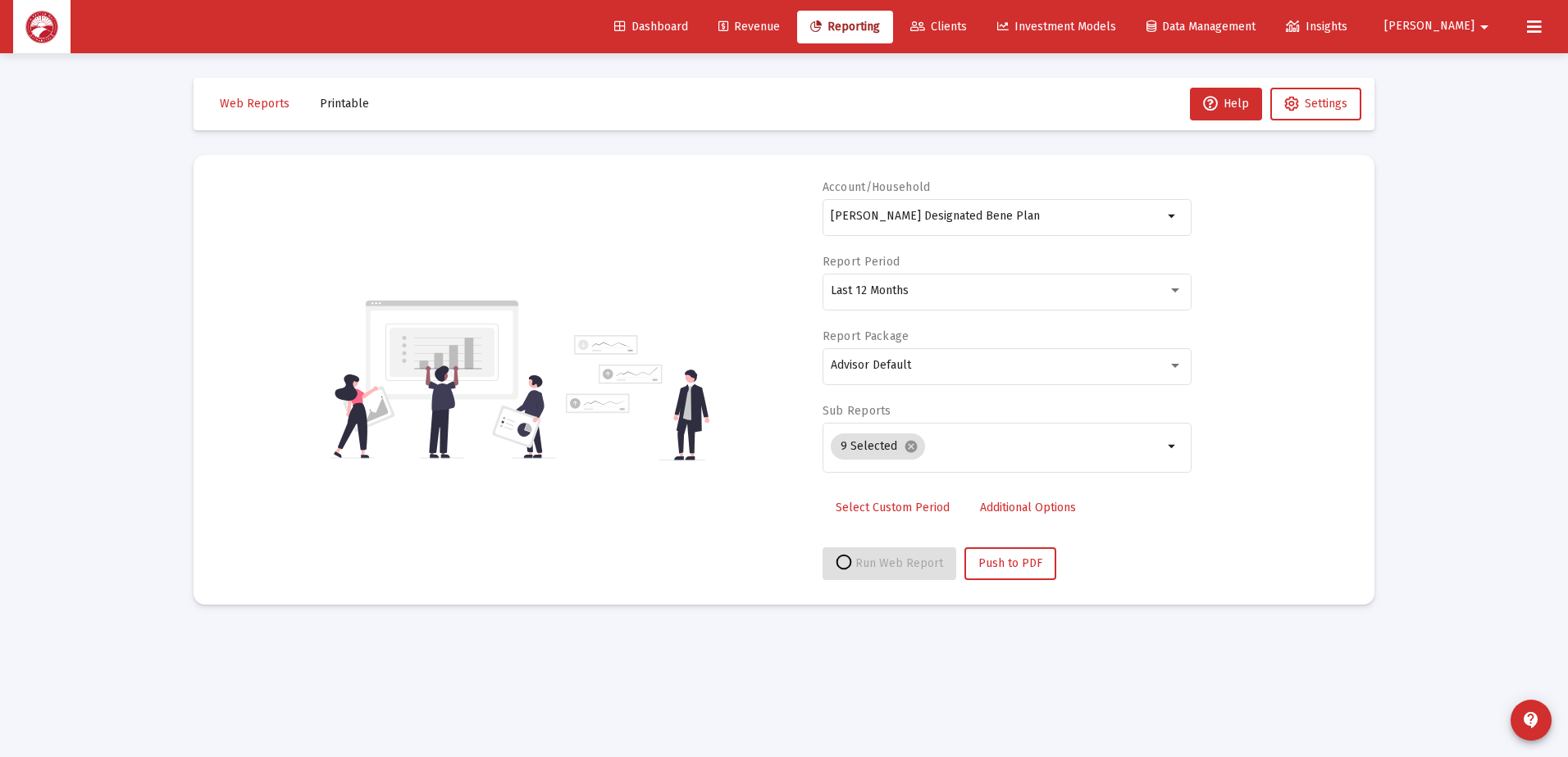
select select "View all"
